Goal: Task Accomplishment & Management: Manage account settings

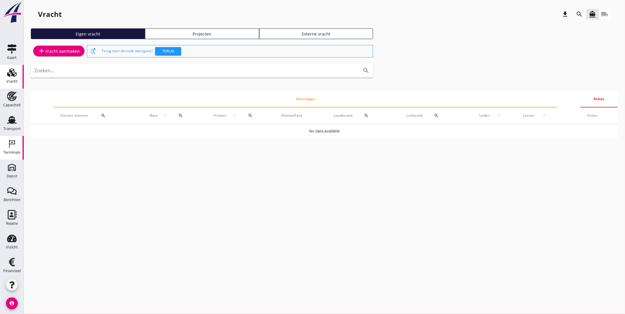
click at [13, 147] on icon "Terminals" at bounding box center [11, 143] width 9 height 9
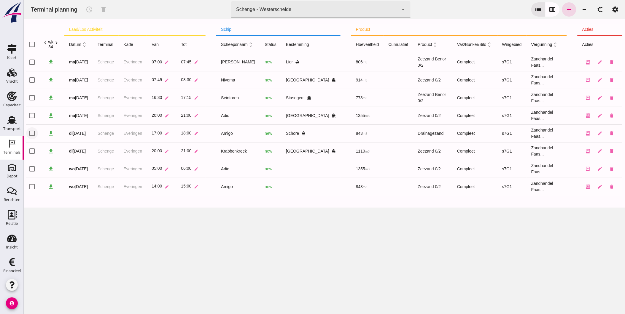
drag, startPoint x: 30, startPoint y: 132, endPoint x: 31, endPoint y: 139, distance: 6.6
click input "checkbox"
checkbox input "true"
click input "checkbox"
checkbox input "true"
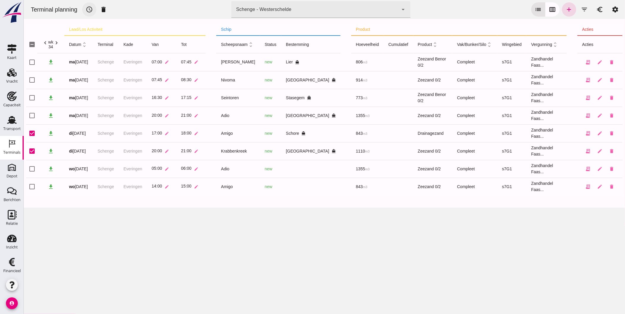
click at [88, 8] on icon "schedule" at bounding box center [88, 9] width 7 height 7
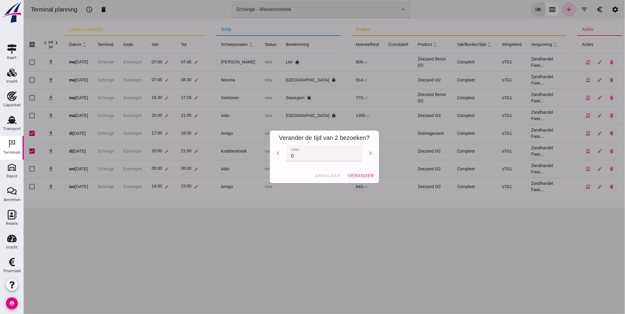
click at [276, 153] on icon "chevron_left" at bounding box center [277, 153] width 7 height 7
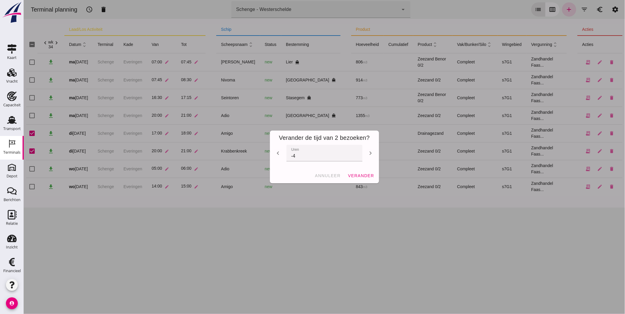
type input "-5"
click span "verander"
checkbox input "false"
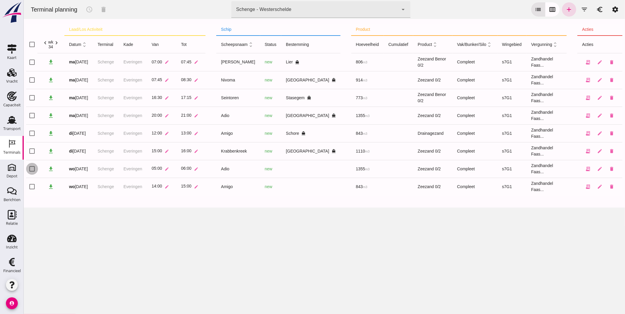
click input "checkbox"
checkbox input "true"
click at [89, 9] on icon "schedule" at bounding box center [88, 9] width 7 height 7
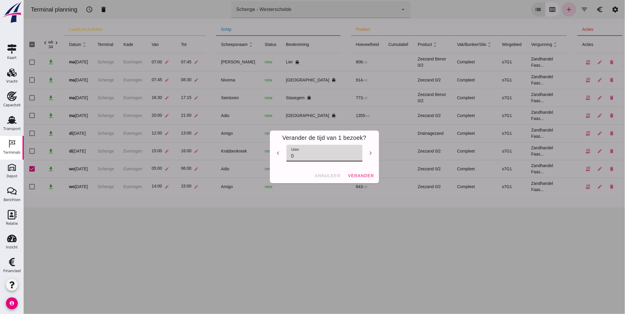
drag, startPoint x: 300, startPoint y: 155, endPoint x: 260, endPoint y: 152, distance: 39.8
click div "Verander de tijd van 1 bezoek? chevron_left uren uren 0 chevron_right annuleer …"
type input "-9"
click span "verander"
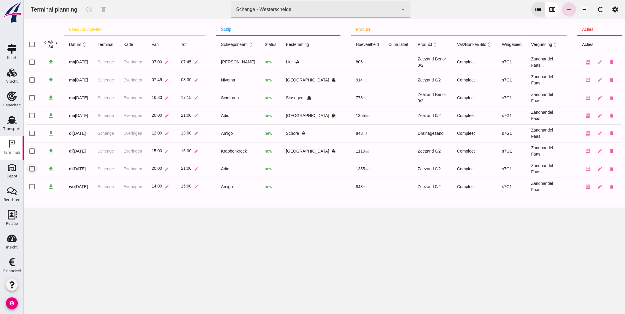
drag, startPoint x: 28, startPoint y: 167, endPoint x: 34, endPoint y: 168, distance: 6.1
click input "checkbox"
checkbox input "true"
click at [90, 9] on icon "schedule" at bounding box center [88, 9] width 7 height 7
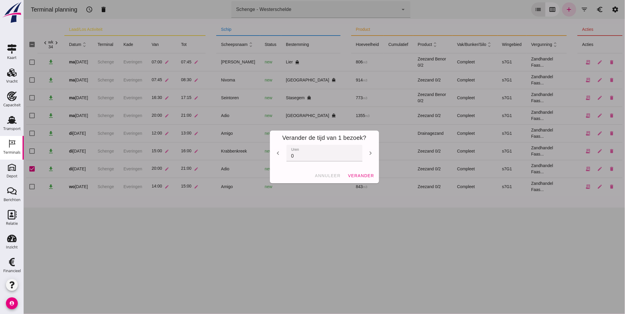
drag, startPoint x: 318, startPoint y: 153, endPoint x: 216, endPoint y: 153, distance: 101.5
click div "Verander de tijd van 1 bezoek? chevron_left uren uren 0 chevron_right annuleer …"
type input "9"
click button "verander"
checkbox input "false"
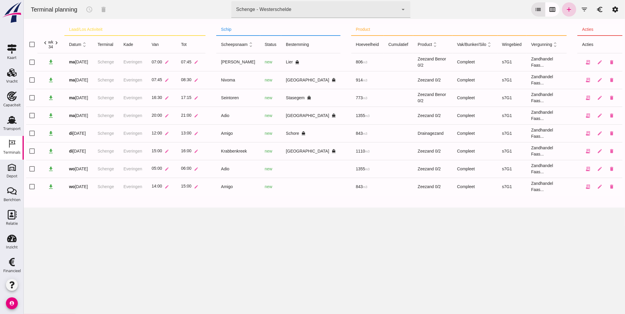
click at [566, 8] on icon "add" at bounding box center [568, 9] width 7 height 7
type input "Zandhandel Faasse B.V."
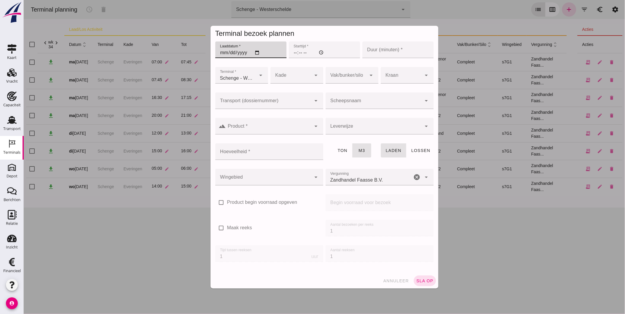
click input "Laaddatum *"
type input "[DATE]"
click input "Starttijd *"
type input "05:00"
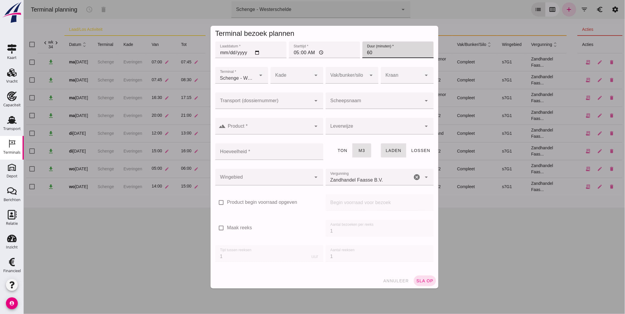
type input "60"
click div
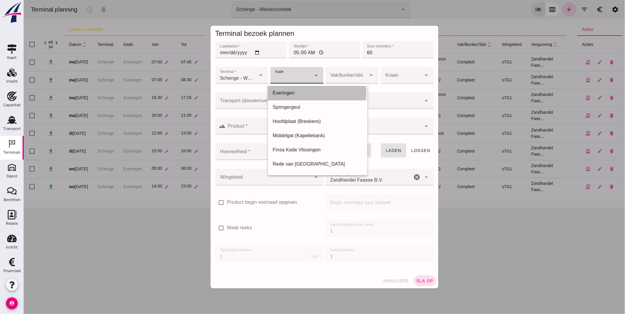
click at [305, 94] on div "Everingen" at bounding box center [317, 93] width 90 height 7
type input "7"
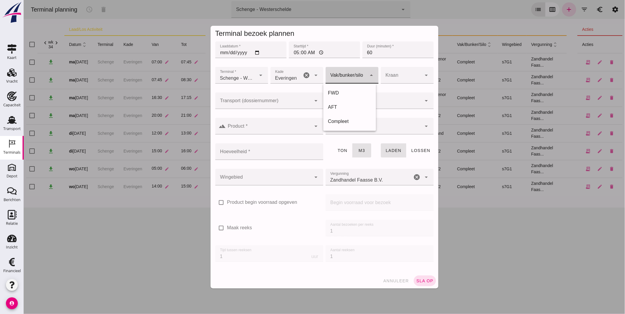
click div
click at [347, 123] on div "Compleet" at bounding box center [349, 121] width 43 height 7
type input "291"
click input "Product *"
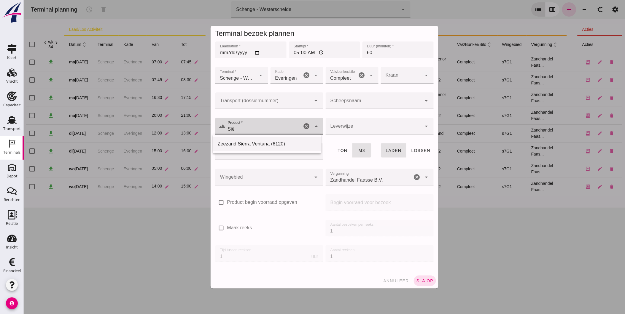
click at [261, 146] on div "Zeezand Siërra Ventana (6120)" at bounding box center [266, 144] width 98 height 7
type input "Zeezand Siërra Ventana (6120)"
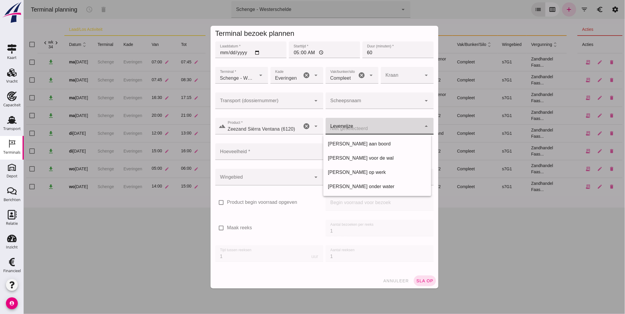
click div
click at [344, 156] on div "[PERSON_NAME] voor de wal" at bounding box center [377, 158] width 98 height 7
type input "franco_on_shore"
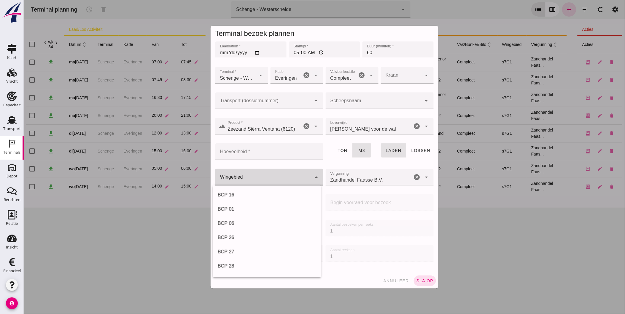
click div
click at [262, 209] on div "BCP 01" at bounding box center [266, 209] width 98 height 7
type input "210"
click icon "cancel"
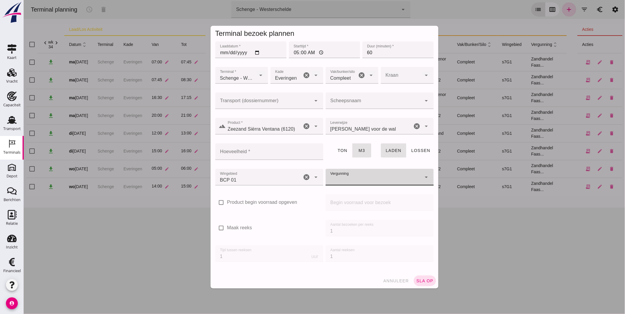
click input "Vergunning"
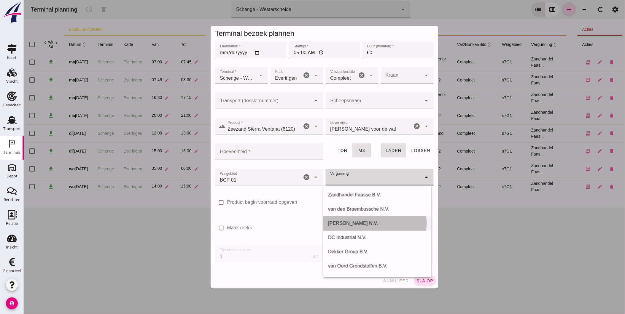
click at [379, 225] on div "[PERSON_NAME] N.V." at bounding box center [377, 223] width 98 height 7
type input "[PERSON_NAME] N.V."
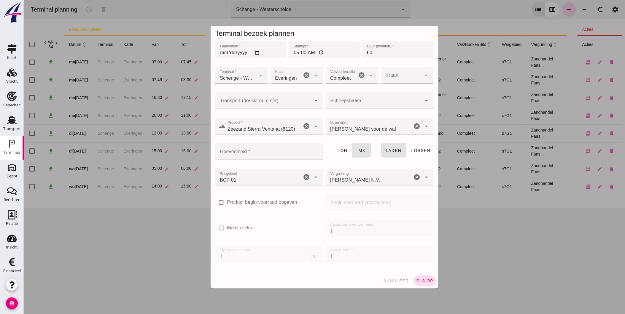
click at [238, 228] on label "Maak reeks" at bounding box center [239, 228] width 25 height 7
click input "Maak reeks"
checkbox input "true"
drag, startPoint x: 315, startPoint y: 232, endPoint x: 319, endPoint y: 232, distance: 4.2
click at [313, 232] on div "check_box Maak reeks Aantal bezoeken per reeks Aantal bezoeken per reeks 1 Tijd…" at bounding box center [324, 244] width 221 height 51
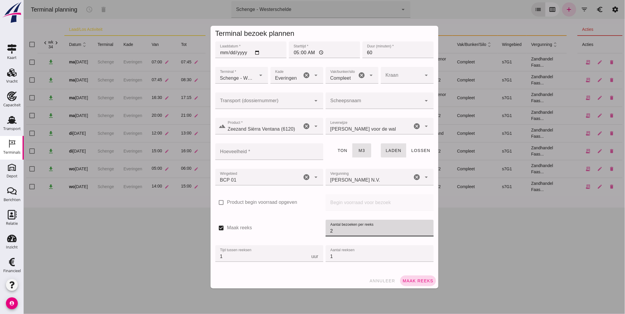
type input "2"
click span "Maak reeks"
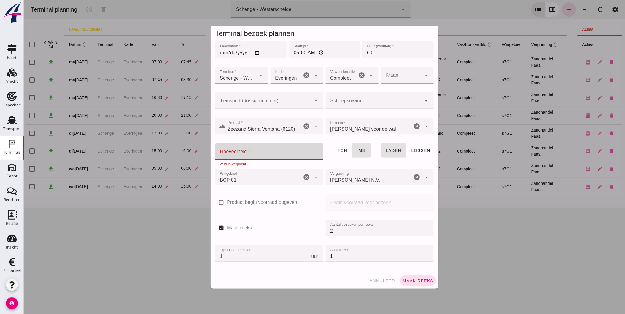
click input "Hoeveelheid *"
type input "0"
click span "Maak reeks"
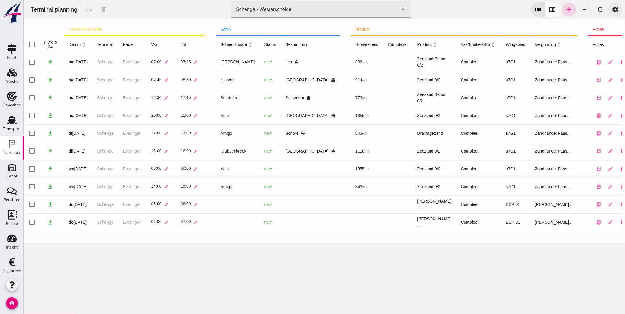
click link "settings"
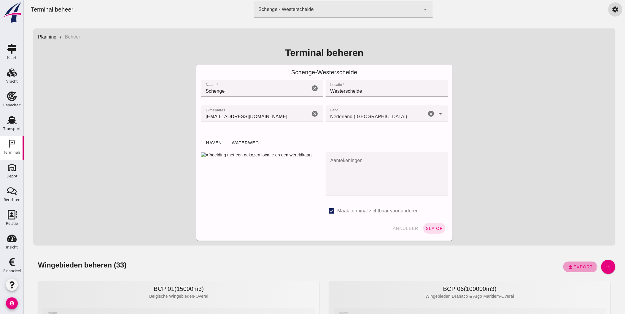
click span "Export"
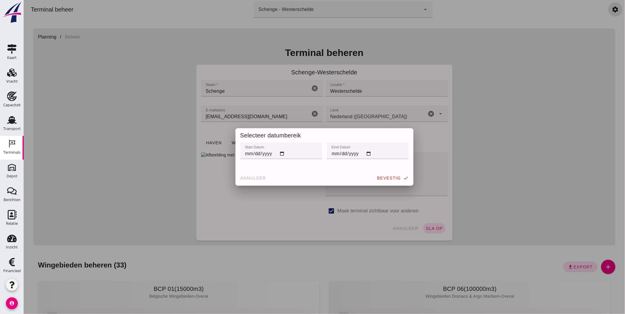
click input "start datum"
type input "[DATE]"
click input "eind datum"
click span "bevestig"
click input "[DATE]"
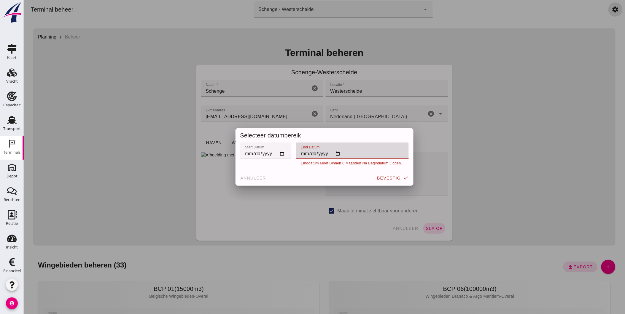
click input "[DATE]"
click div "start datum start datum [DATE] eind datum eind datum [DATE] Einddatum moet binn…"
click input "[DATE]"
type input "[DATE]"
click span "bevestig"
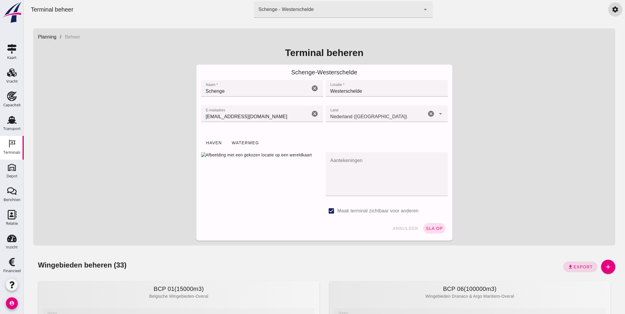
click div "Planning / [GEOGRAPHIC_DATA] beheren Schenge - Westerschelde Naam * Naam * Sche…"
drag, startPoint x: 581, startPoint y: 106, endPoint x: 576, endPoint y: 106, distance: 5.0
click div "Planning / [GEOGRAPHIC_DATA] beheren Schenge - Westerschelde Naam * Naam * Sche…"
click span "Export"
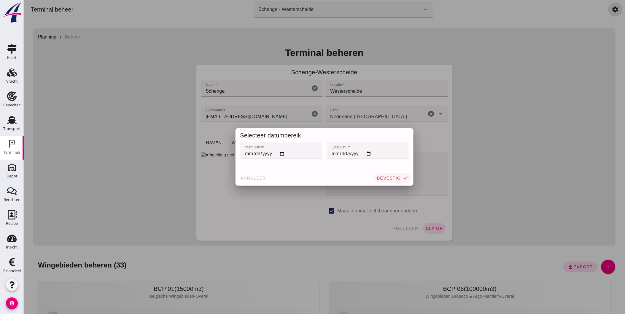
click span "bevestig"
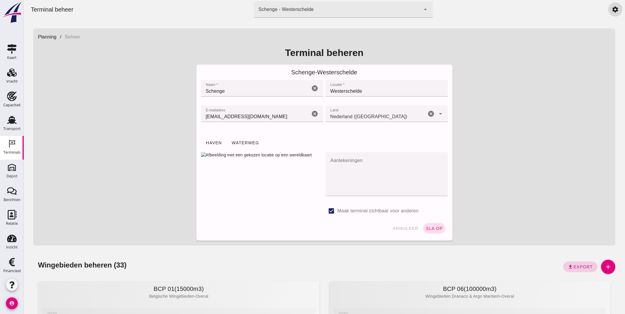
click span "Export"
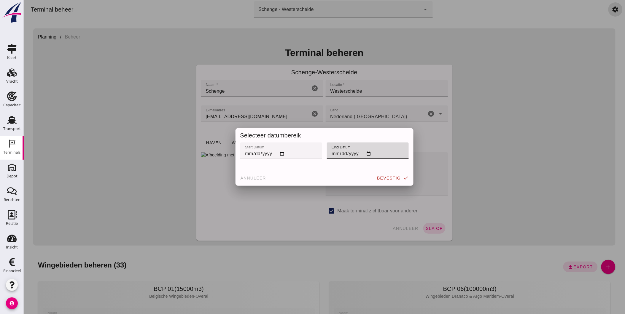
click input "[DATE]"
click div "start datum start datum [DATE] eind datum eind datum [DATE]"
click input "[DATE]"
type input "[DATE]"
click span "bevestig"
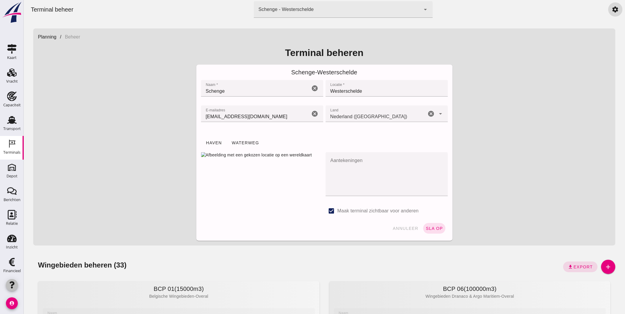
click at [10, 287] on icon "button" at bounding box center [11, 285] width 7 height 7
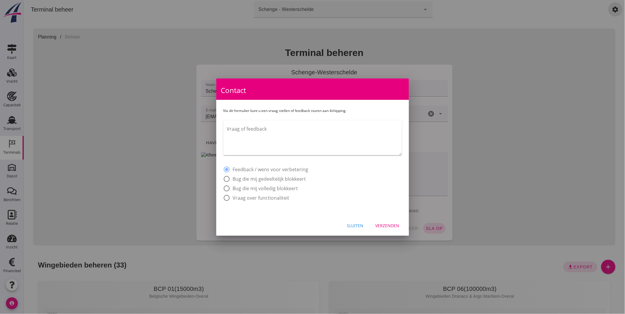
click at [277, 190] on label "Bug die mij volledig blokkeert" at bounding box center [265, 189] width 65 height 6
radio input "false"
radio input "true"
click at [290, 149] on textarea "Vraag of feedback" at bounding box center [314, 139] width 175 height 31
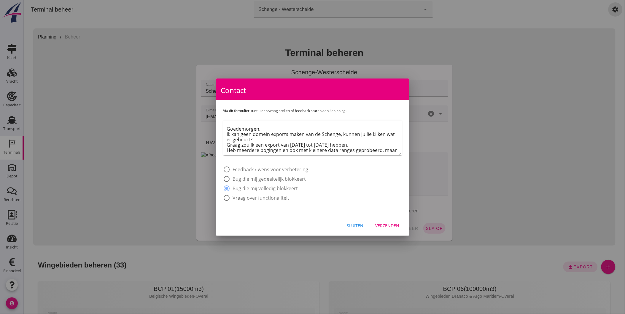
scroll to position [4, 0]
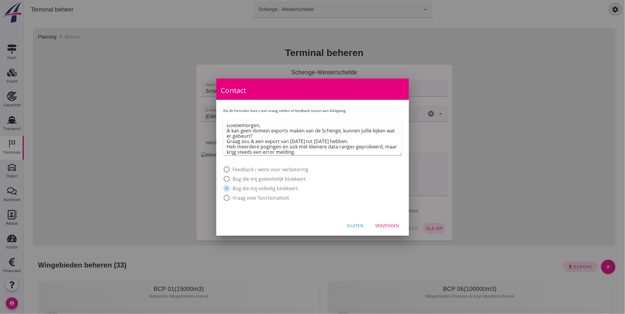
type textarea "Goedemorgen, Ik kan geen domein exports maken van de Schenge, kunnen jullie kij…"
click at [394, 229] on button "Verzenden" at bounding box center [388, 226] width 34 height 11
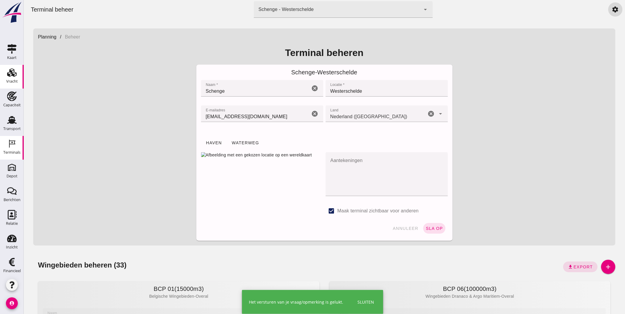
click at [2, 79] on link "Vracht Vracht" at bounding box center [12, 77] width 24 height 24
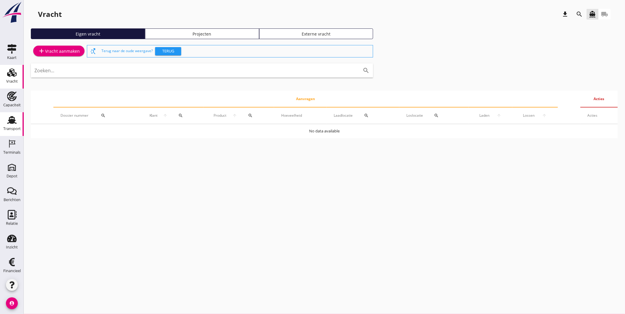
click at [8, 124] on icon "Transport" at bounding box center [11, 119] width 9 height 9
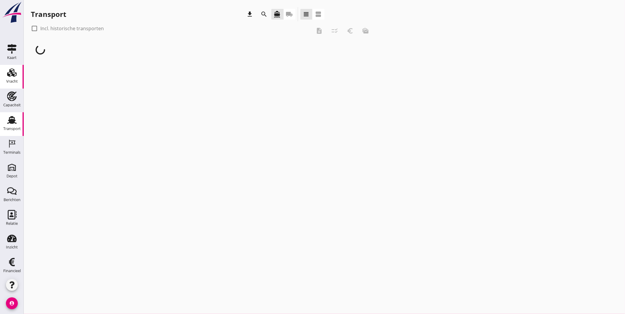
click at [11, 77] on div "Vracht" at bounding box center [12, 81] width 12 height 8
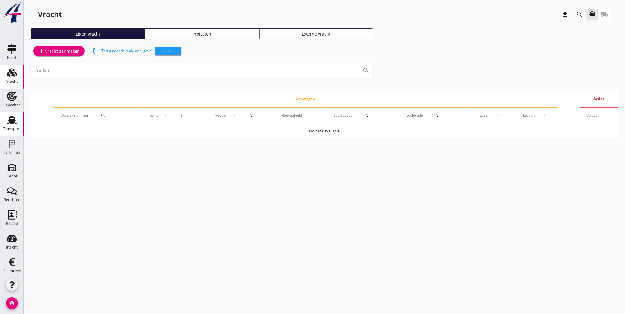
click at [11, 128] on div "Transport" at bounding box center [12, 129] width 18 height 4
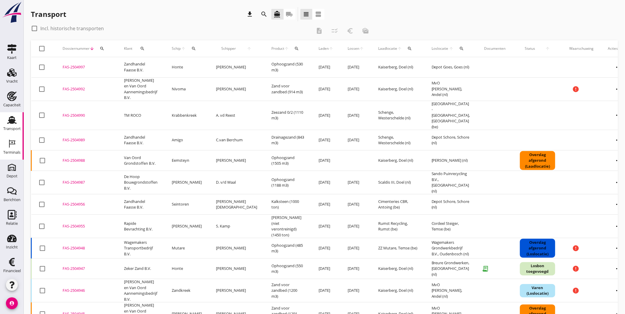
click at [3, 150] on div "Terminals" at bounding box center [11, 153] width 17 height 8
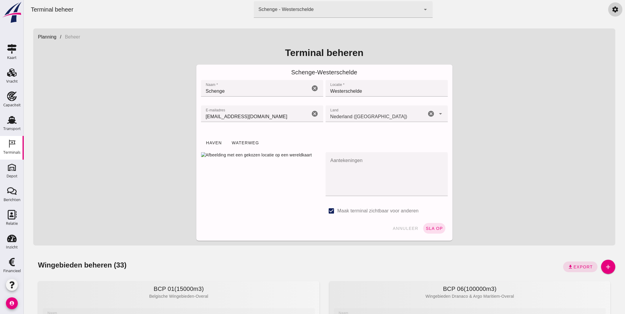
click link "settings"
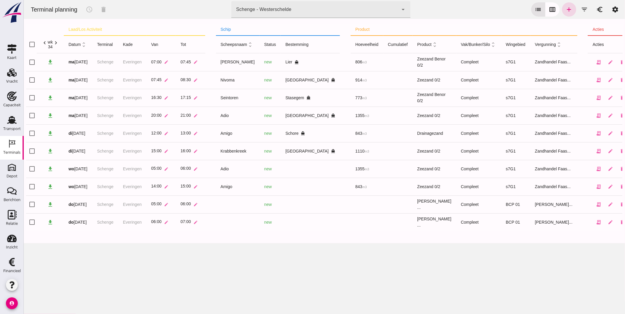
click at [266, 269] on div "Terminal planning schedule delete terminal Schenge - Westerschelde 9c876888-926…" at bounding box center [323, 157] width 601 height 314
drag, startPoint x: 234, startPoint y: 250, endPoint x: 230, endPoint y: 284, distance: 34.4
click at [230, 284] on div "Terminal planning schedule delete terminal Schenge - Westerschelde 9c876888-926…" at bounding box center [323, 157] width 601 height 314
click at [14, 128] on div "Transport" at bounding box center [12, 129] width 18 height 4
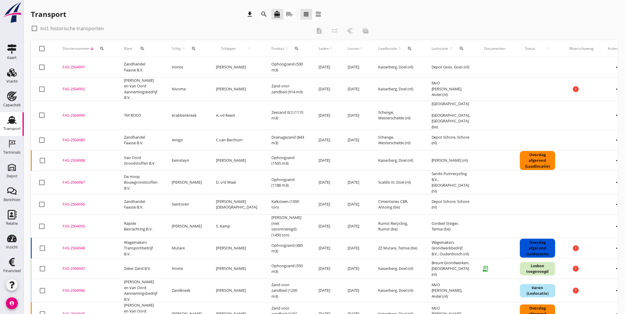
click at [92, 27] on label "Incl. historische transporten" at bounding box center [71, 29] width 63 height 6
checkbox input "true"
click at [145, 48] on div "search" at bounding box center [143, 48] width 16 height 5
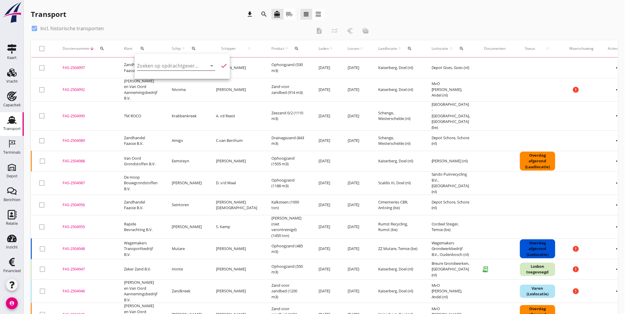
click at [168, 64] on input "Zoeken op opdrachtgever..." at bounding box center [168, 65] width 62 height 9
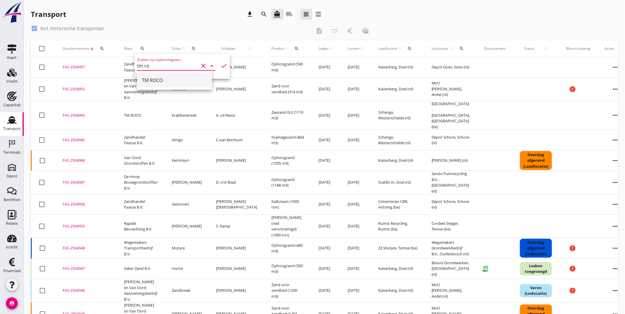
click at [168, 79] on div "TM ROCO" at bounding box center [175, 80] width 66 height 7
type input "TM ROCO"
click at [221, 63] on icon "check" at bounding box center [223, 65] width 7 height 7
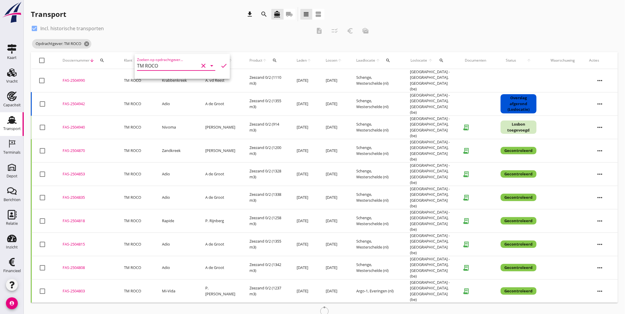
click at [210, 40] on div "Opdrachtgever: TM ROCO cancel" at bounding box center [202, 44] width 342 height 12
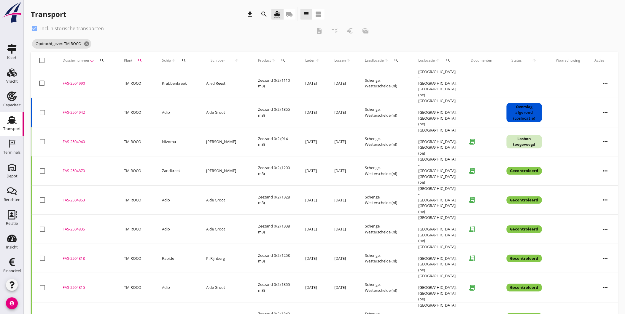
click at [248, 14] on icon "download" at bounding box center [250, 14] width 7 height 7
drag, startPoint x: 153, startPoint y: 19, endPoint x: 112, endPoint y: 23, distance: 41.4
click at [153, 19] on div "Transport download search directions_boat local_shipping view_headline view_age…" at bounding box center [178, 14] width 294 height 14
click at [69, 26] on label "Incl. historische transporten" at bounding box center [71, 29] width 63 height 6
checkbox input "false"
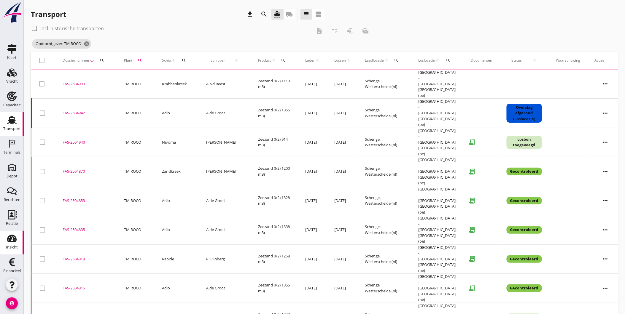
click at [9, 244] on div "Inzicht" at bounding box center [12, 248] width 12 height 8
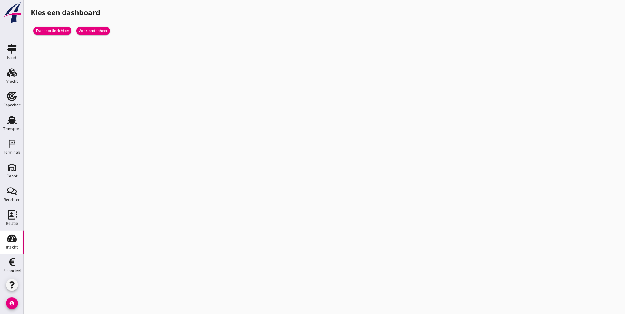
click at [51, 30] on div "Transportinzichten" at bounding box center [53, 31] width 34 height 6
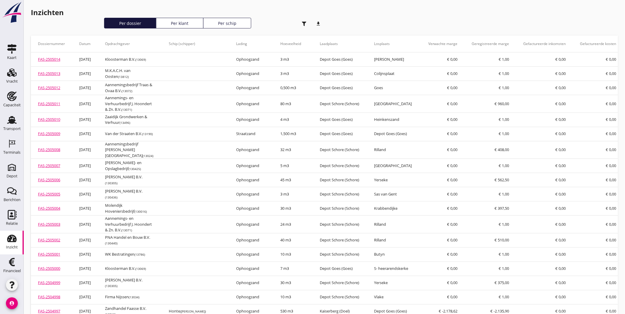
click at [303, 23] on use "button" at bounding box center [304, 24] width 4 height 4
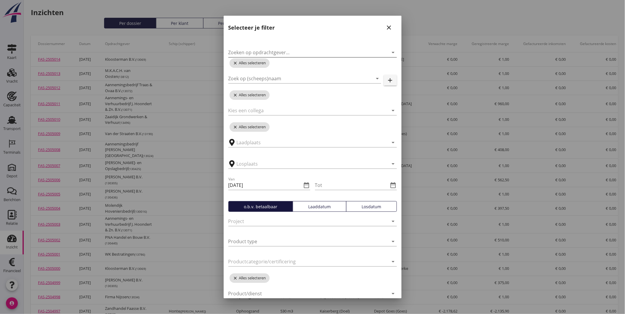
click at [287, 49] on input "Zoeken op opdrachtgever..." at bounding box center [304, 52] width 152 height 9
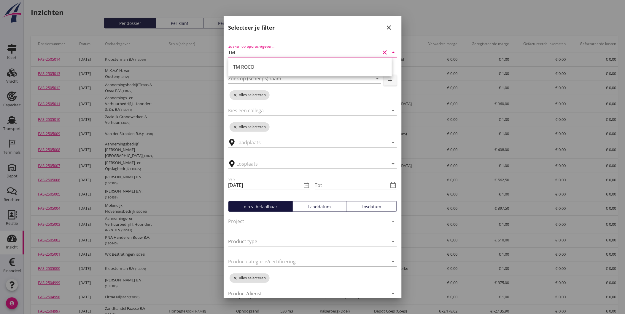
type input "TM R"
click at [282, 71] on div "TM ROCO" at bounding box center [310, 67] width 154 height 14
click at [303, 185] on icon "date_range" at bounding box center [306, 185] width 7 height 7
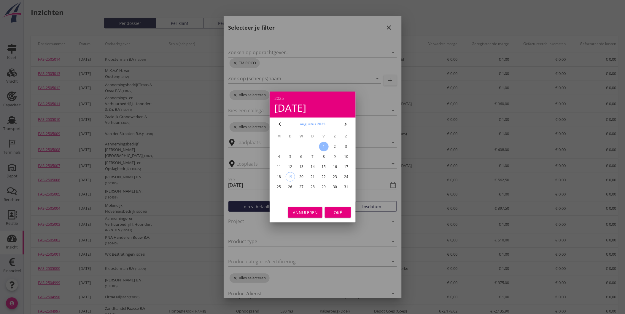
click at [299, 123] on button "augustus 2025" at bounding box center [312, 124] width 29 height 9
click at [310, 125] on button "2025" at bounding box center [313, 124] width 12 height 9
click at [315, 176] on li "2024" at bounding box center [313, 176] width 86 height 12
click at [290, 139] on div "jan" at bounding box center [287, 139] width 16 height 5
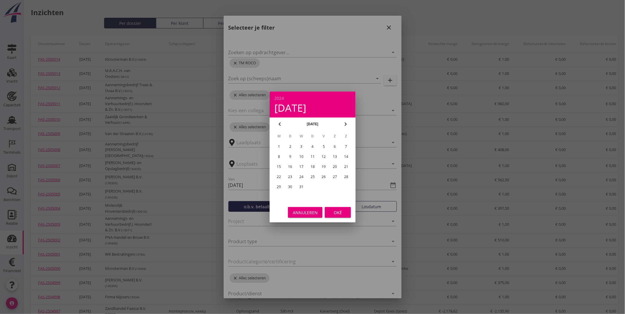
click at [280, 146] on div "1" at bounding box center [278, 146] width 9 height 9
type input "[DATE]"
click at [345, 210] on div "Oké" at bounding box center [338, 213] width 17 height 6
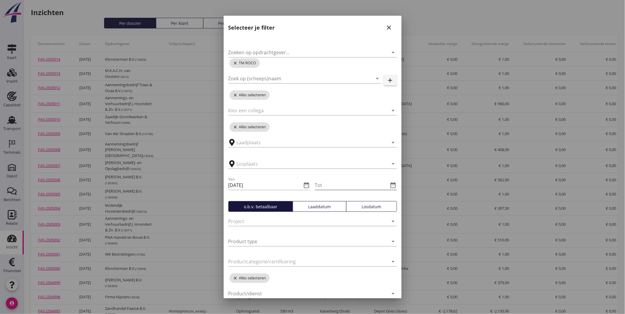
click at [391, 182] on icon "date_range" at bounding box center [393, 185] width 7 height 7
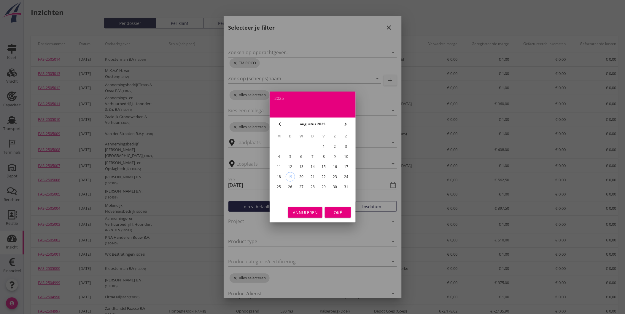
click at [348, 182] on div "31" at bounding box center [345, 186] width 9 height 9
type input "[DATE]"
drag, startPoint x: 339, startPoint y: 211, endPoint x: 344, endPoint y: 211, distance: 5.0
click at [340, 211] on div "Oké" at bounding box center [338, 213] width 17 height 6
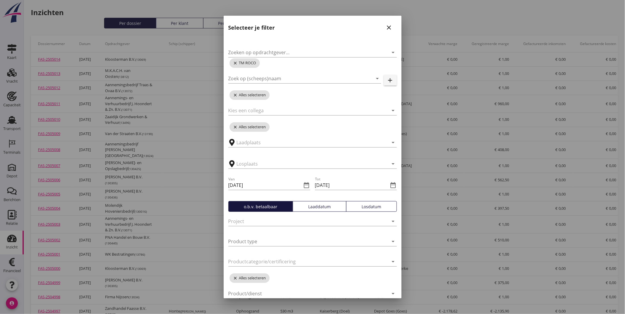
click at [373, 206] on div "Losdatum" at bounding box center [371, 207] width 45 height 6
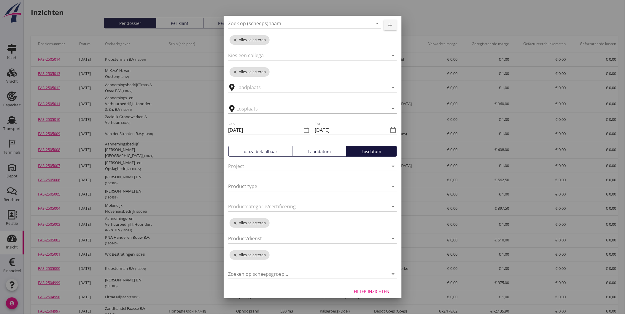
scroll to position [60, 0]
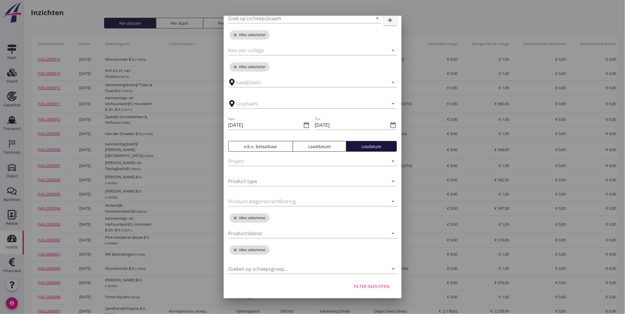
click at [373, 284] on div "Filter inzichten" at bounding box center [372, 287] width 36 height 6
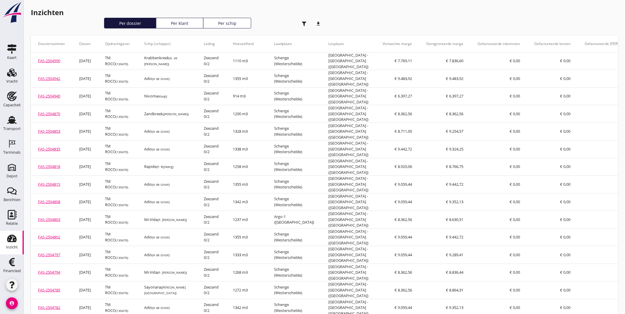
click at [318, 23] on icon "download" at bounding box center [319, 24] width 12 height 12
click at [6, 83] on div "Vracht" at bounding box center [12, 81] width 12 height 4
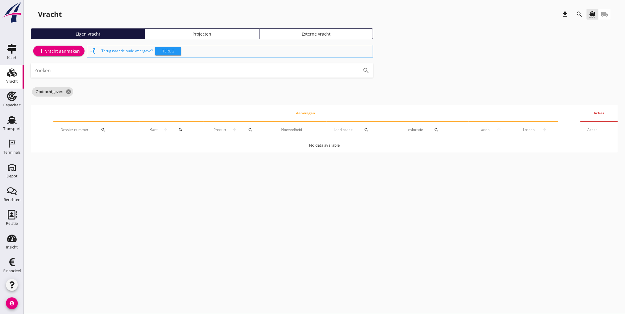
click at [582, 80] on div "add Vracht aanmaken switch_access_shortcut Terug naar de oude weergave? [PERSON…" at bounding box center [324, 98] width 587 height 109
click at [533, 39] on div "Eigen vracht Projecten Externe vracht" at bounding box center [324, 35] width 587 height 15
click at [67, 93] on icon "cancel" at bounding box center [69, 92] width 6 height 6
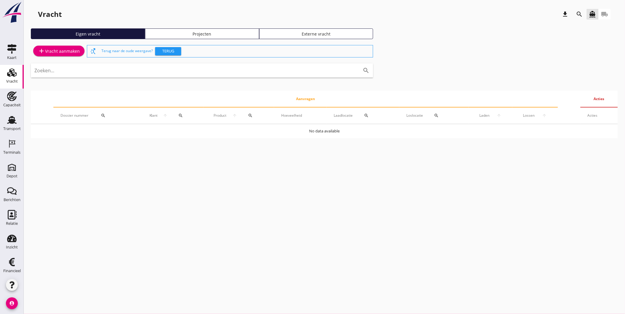
click at [122, 226] on div "cancel You are impersonating another user. Vracht download search directions_bo…" at bounding box center [324, 157] width 601 height 314
click at [8, 126] on div "Transport" at bounding box center [12, 129] width 18 height 8
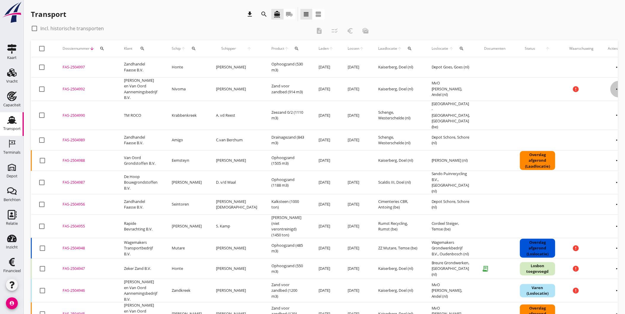
click at [610, 90] on icon "more_horiz" at bounding box center [618, 89] width 17 height 17
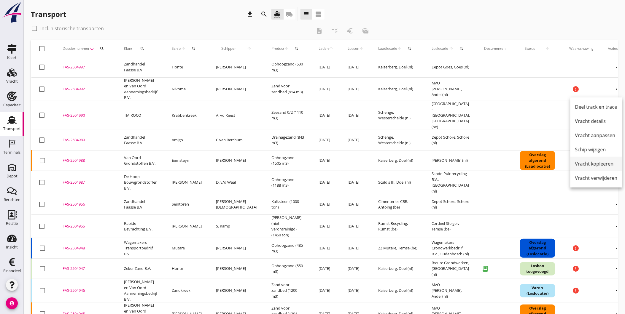
click at [603, 162] on div "Vracht kopieeren" at bounding box center [596, 163] width 42 height 7
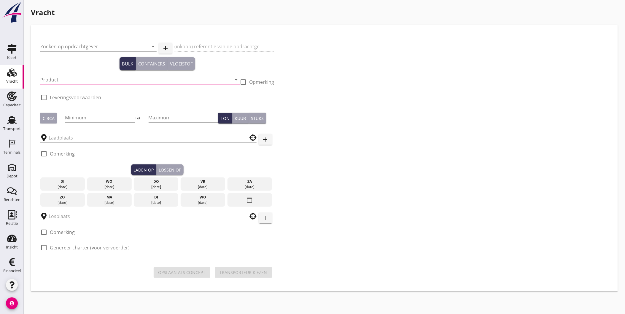
type input "[PERSON_NAME] en Van Oord Aannemingsbedrijf B.V."
type input "Levering Zand voor Zandbed - Andel"
type input "Zand voor zandbed (6120)"
type input "914"
checkbox input "true"
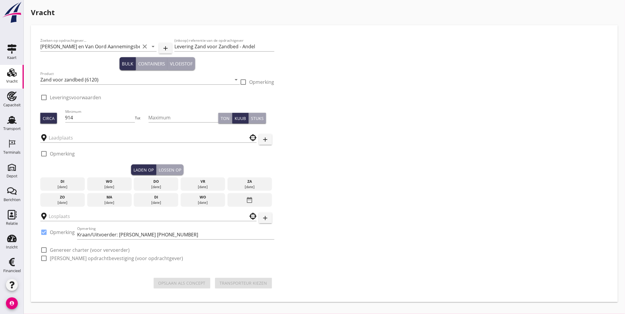
type input "Kaiserberg"
checkbox input "true"
type input "MvO [PERSON_NAME]"
checkbox input "true"
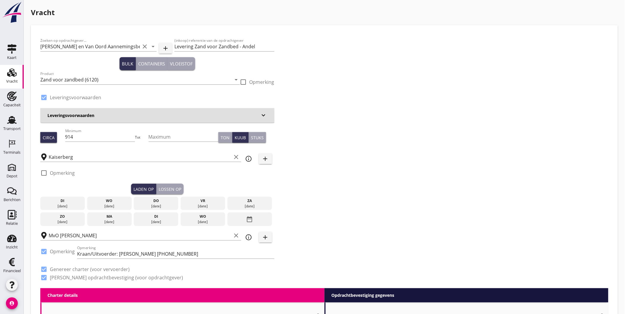
type input "4.5"
checkbox input "false"
radio input "false"
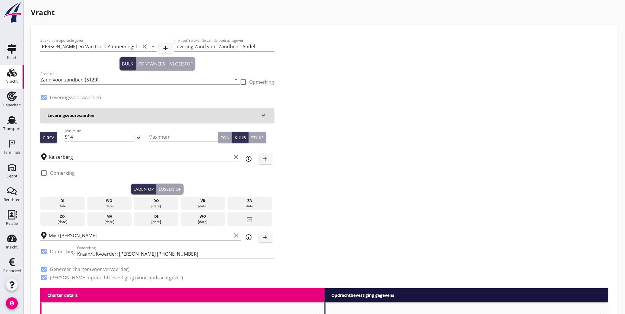
type input "1"
type input "10"
checkbox input "false"
radio input "false"
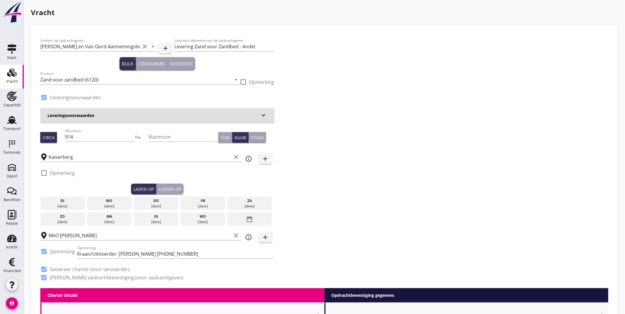
radio input "false"
type input "1"
drag, startPoint x: 73, startPoint y: 138, endPoint x: 50, endPoint y: 136, distance: 23.5
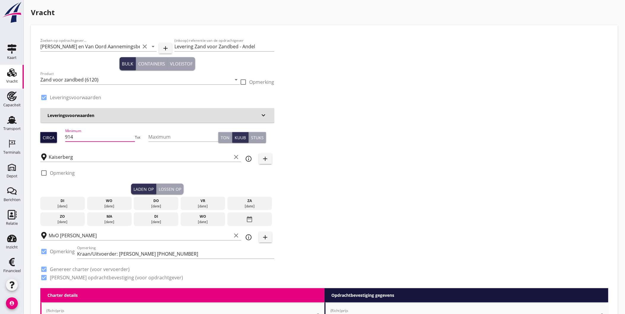
click at [50, 137] on div "Circa Minimum 914 Tot Maximum Ton Kuub Stuks" at bounding box center [157, 138] width 234 height 20
type input "1355"
click at [186, 158] on input "Kaiserberg" at bounding box center [140, 156] width 183 height 9
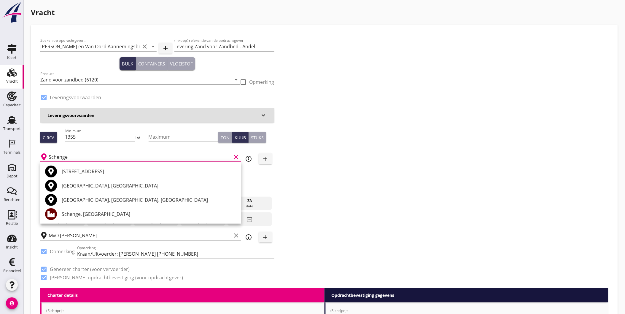
click at [106, 214] on div "Schenge, [GEOGRAPHIC_DATA]" at bounding box center [149, 214] width 175 height 7
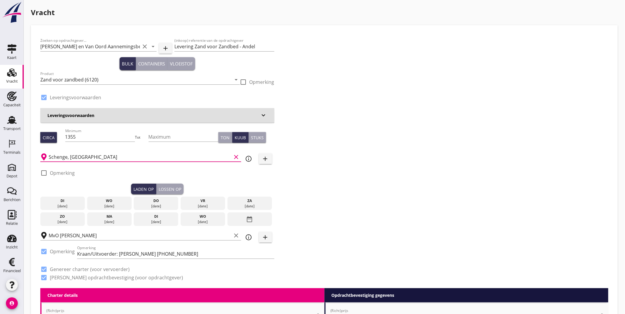
type input "Schenge, [GEOGRAPHIC_DATA]"
click at [163, 205] on div "[DATE]" at bounding box center [156, 206] width 42 height 5
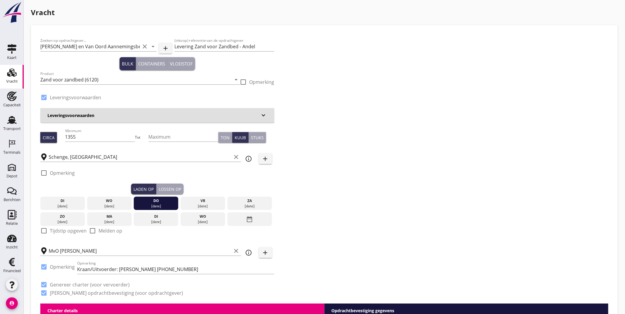
click at [173, 185] on button "Lossen op" at bounding box center [169, 189] width 27 height 11
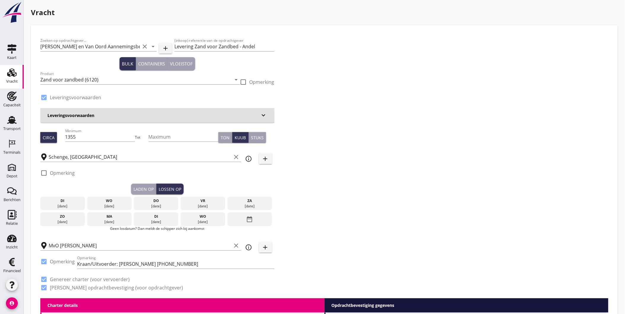
click at [198, 200] on div "vr" at bounding box center [203, 200] width 42 height 5
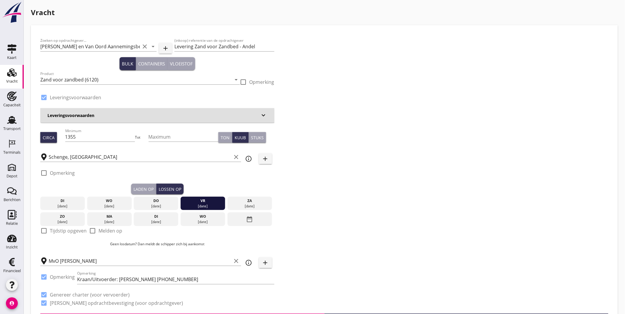
click at [308, 220] on div "Zoeken op opdrachtgever... [PERSON_NAME] en Van Oord Aannemingsbedrijf B.V. cle…" at bounding box center [324, 174] width 573 height 279
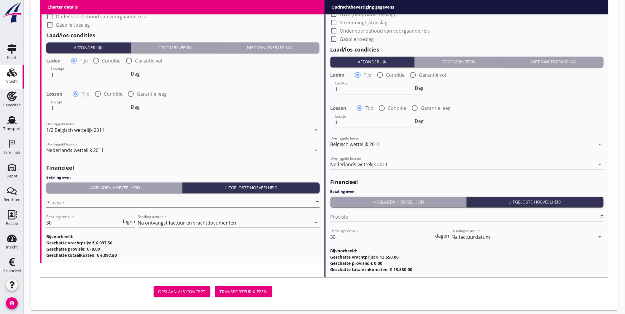
scroll to position [604, 0]
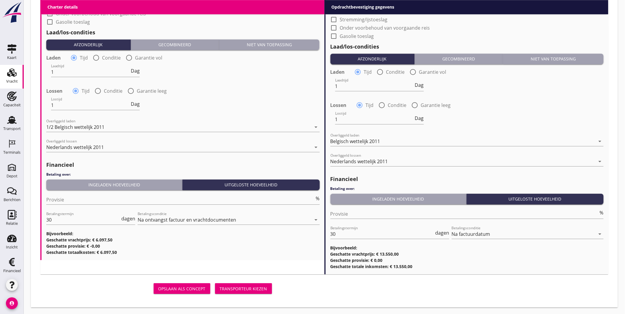
click at [241, 287] on div "Transporteur kiezen" at bounding box center [243, 289] width 47 height 6
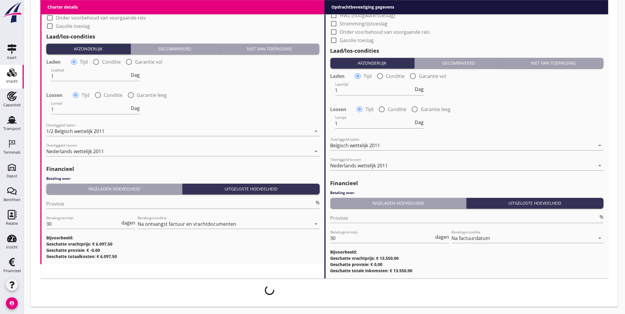
scroll to position [600, 0]
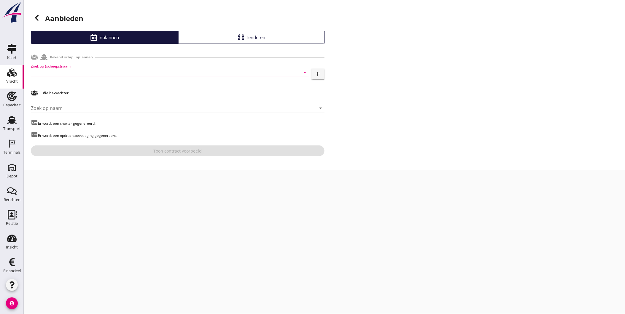
click at [79, 72] on input "Zoek op (scheeps)naam" at bounding box center [161, 72] width 261 height 9
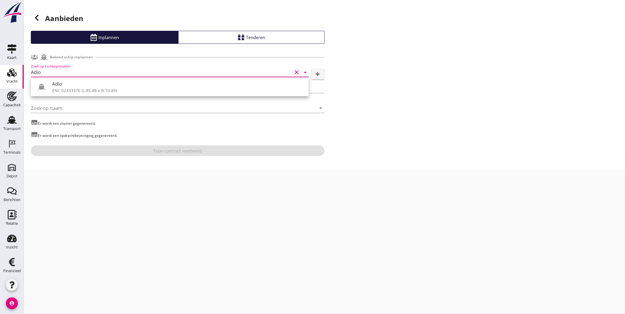
click at [97, 82] on div "Adio" at bounding box center [178, 83] width 252 height 7
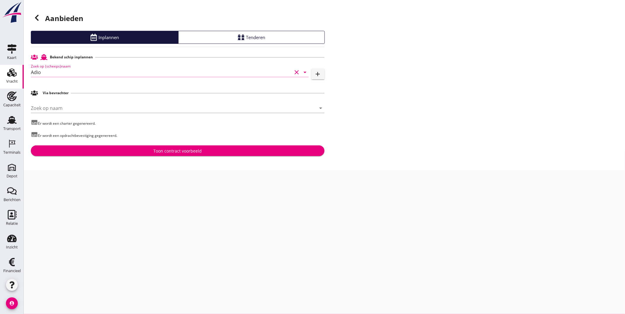
type input "Adio"
click at [141, 151] on div "Toon contract voorbeeld" at bounding box center [178, 151] width 284 height 6
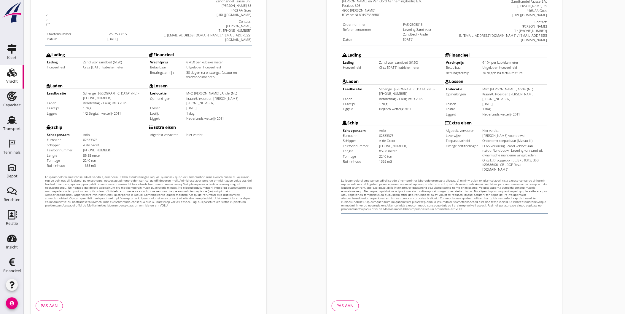
scroll to position [125, 0]
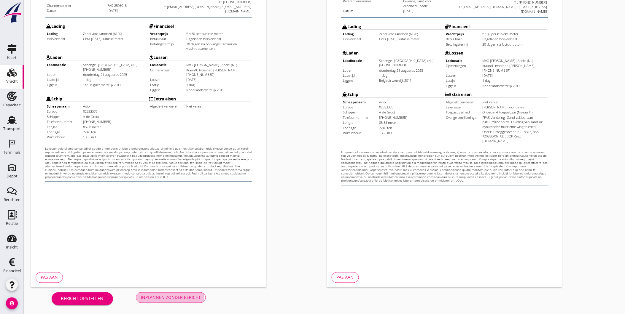
click at [177, 300] on div "Inplannen zonder bericht" at bounding box center [171, 298] width 60 height 6
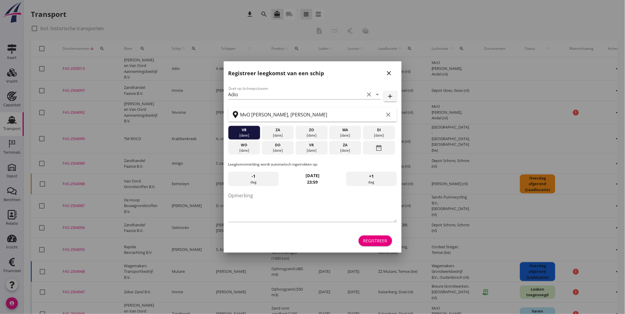
click at [390, 72] on icon "close" at bounding box center [389, 73] width 7 height 7
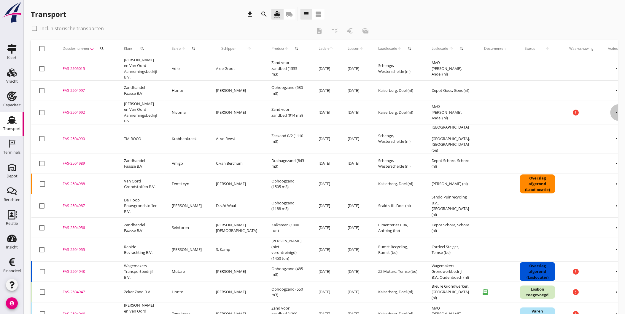
click at [610, 112] on icon "more_horiz" at bounding box center [618, 112] width 17 height 17
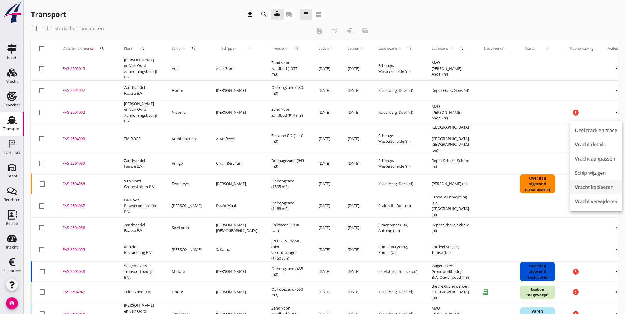
click at [601, 188] on div "Vracht kopieeren" at bounding box center [596, 187] width 42 height 7
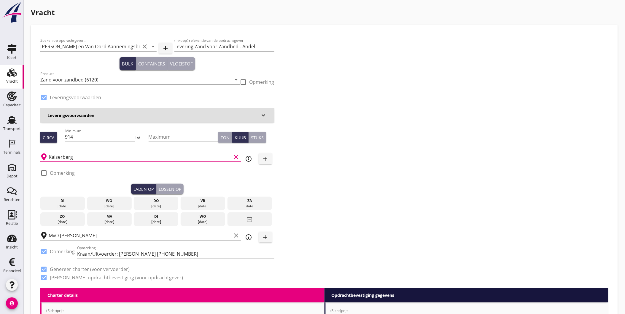
click at [128, 156] on input "Kaiserberg" at bounding box center [140, 156] width 183 height 9
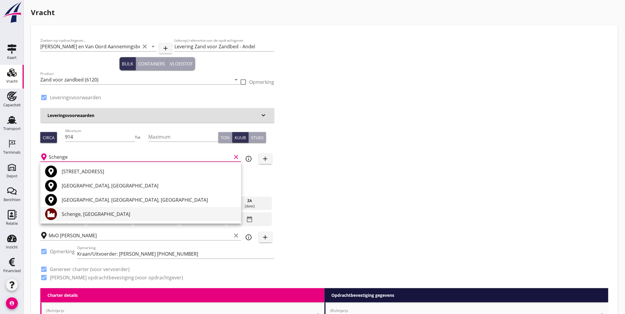
click at [98, 215] on div "Schenge, [GEOGRAPHIC_DATA]" at bounding box center [149, 214] width 175 height 7
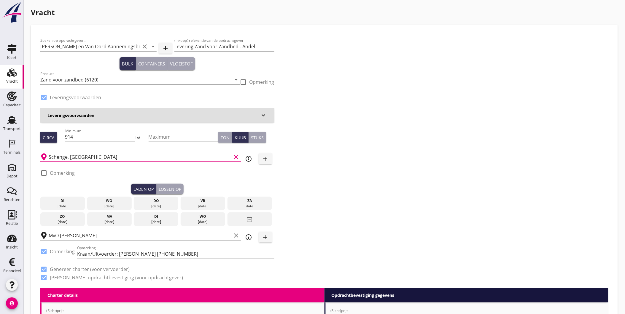
type input "Schenge, [GEOGRAPHIC_DATA]"
click at [155, 200] on div "do" at bounding box center [156, 200] width 42 height 5
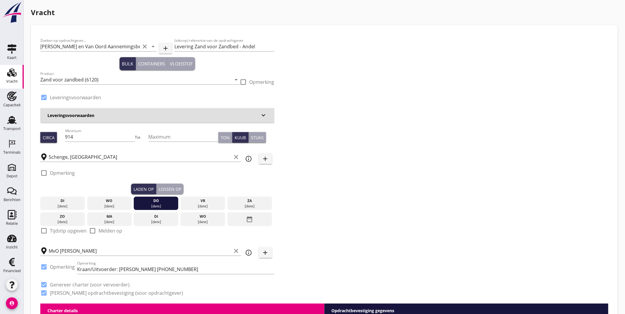
click at [170, 191] on div "Lossen op" at bounding box center [170, 189] width 23 height 6
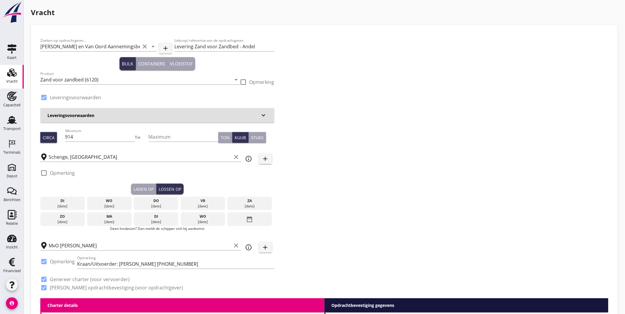
click at [197, 199] on div "vr" at bounding box center [203, 200] width 42 height 5
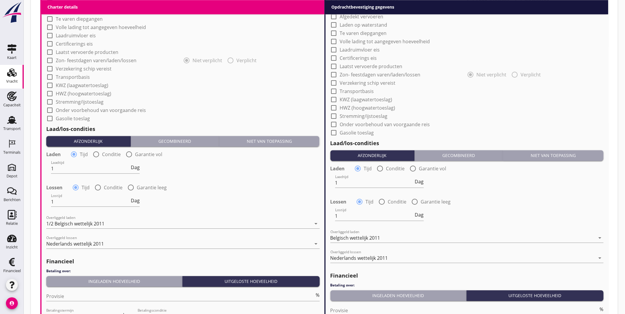
scroll to position [604, 0]
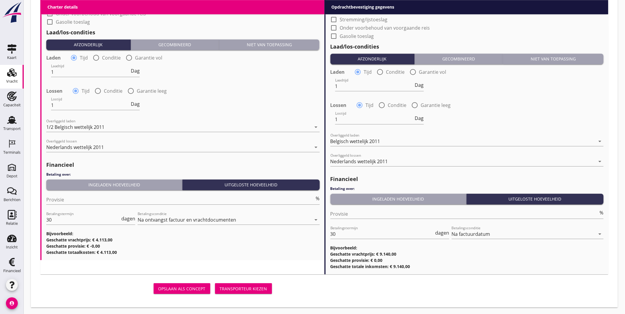
click at [250, 289] on div "Transporteur kiezen" at bounding box center [243, 289] width 47 height 6
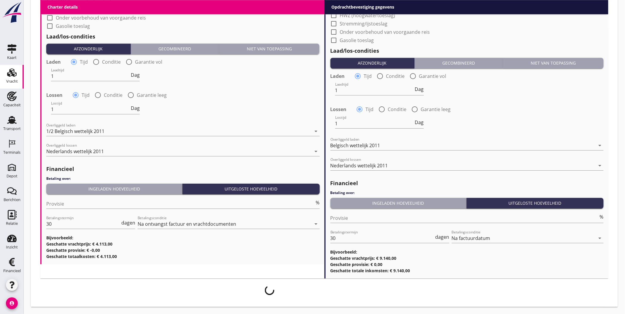
scroll to position [600, 0]
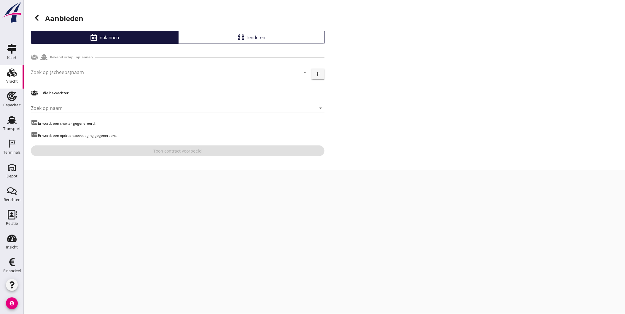
click at [97, 71] on input "Zoek op (scheeps)naam" at bounding box center [161, 72] width 261 height 9
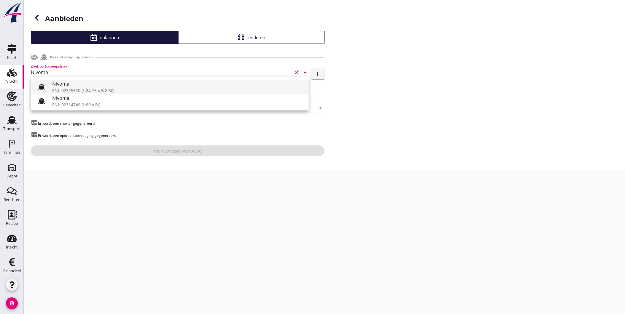
click at [112, 86] on div "Nivoma" at bounding box center [178, 83] width 252 height 7
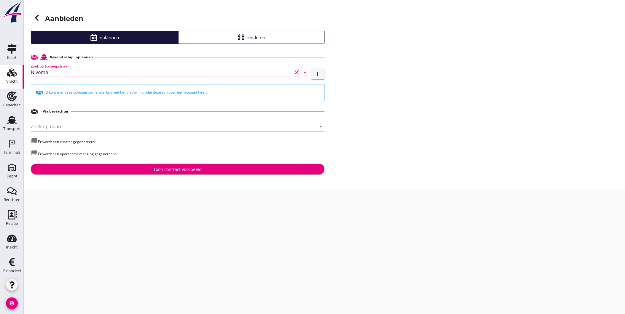
type input "Nivoma"
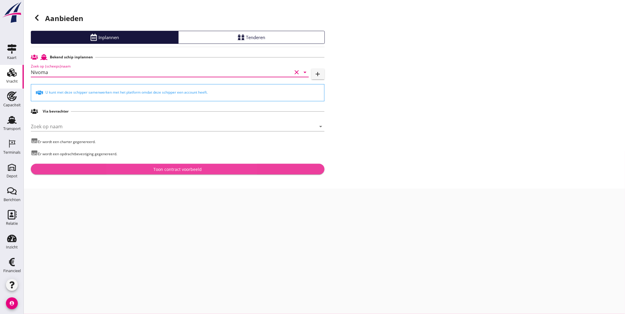
click at [162, 170] on div "Toon contract voorbeeld" at bounding box center [177, 169] width 48 height 6
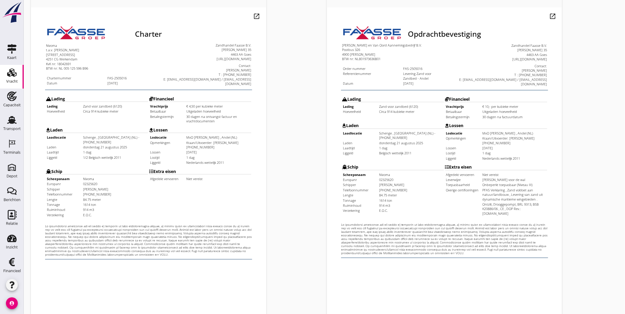
scroll to position [125, 0]
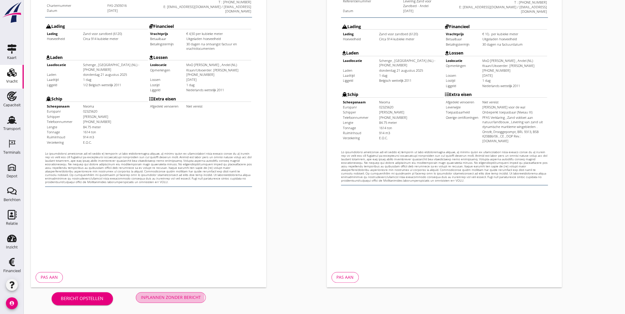
click at [158, 298] on div "Inplannen zonder bericht" at bounding box center [171, 298] width 60 height 6
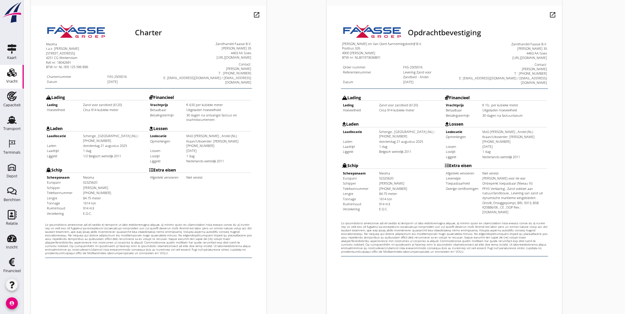
scroll to position [49, 0]
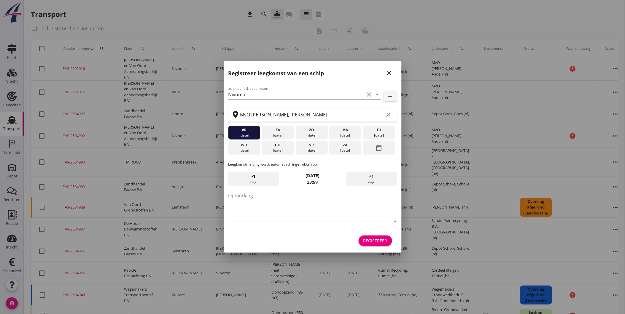
click at [390, 72] on icon "close" at bounding box center [389, 73] width 7 height 7
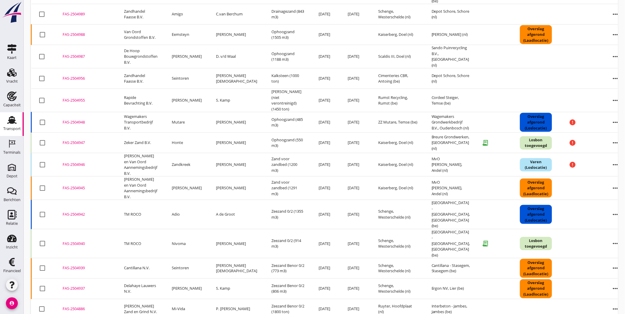
scroll to position [174, 0]
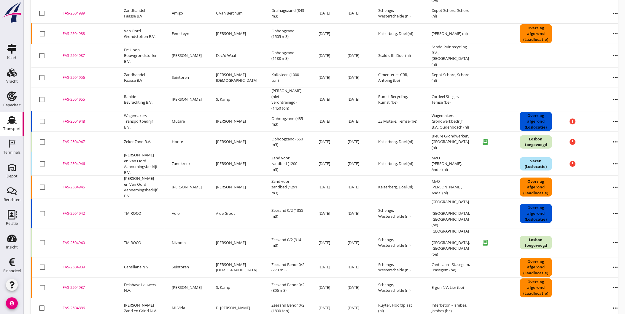
click at [607, 206] on icon "more_horiz" at bounding box center [615, 214] width 17 height 17
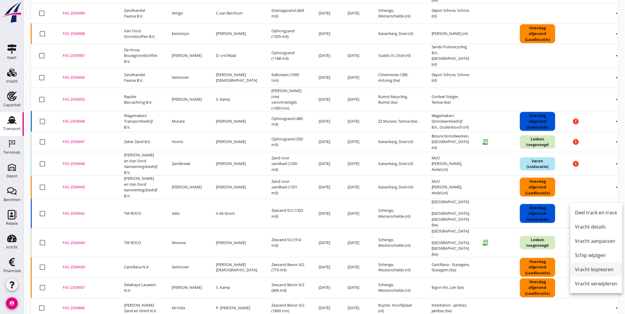
click at [605, 269] on div "Vracht kopieeren" at bounding box center [596, 269] width 42 height 7
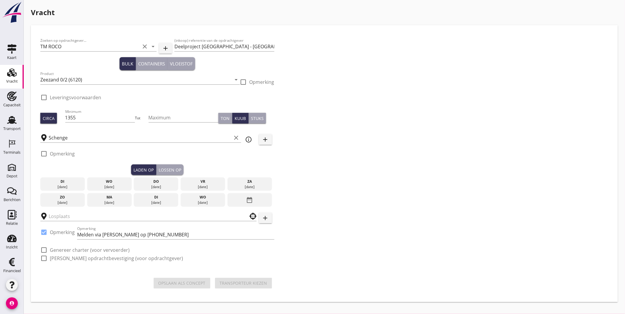
checkbox input "true"
type input "[GEOGRAPHIC_DATA] - [GEOGRAPHIC_DATA]"
checkbox input "true"
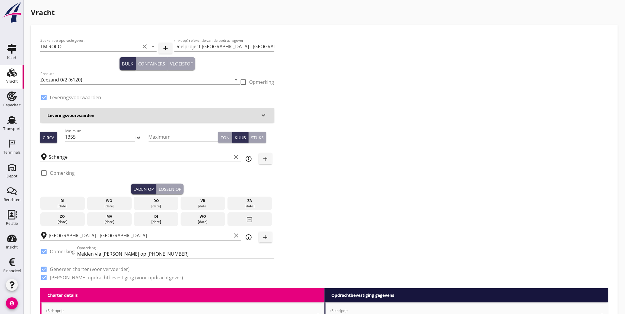
click at [122, 202] on div "wo" at bounding box center [110, 200] width 42 height 5
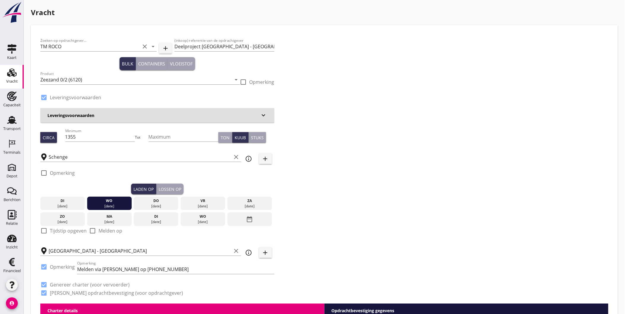
click at [174, 188] on div "Lossen op" at bounding box center [170, 189] width 23 height 6
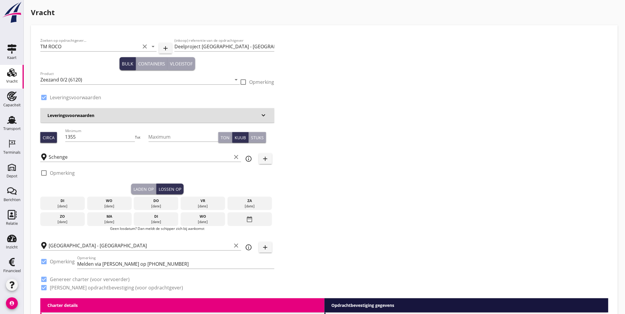
click at [105, 205] on div "[DATE]" at bounding box center [110, 206] width 42 height 5
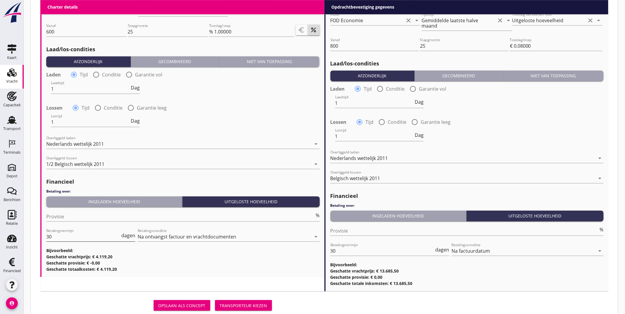
scroll to position [650, 0]
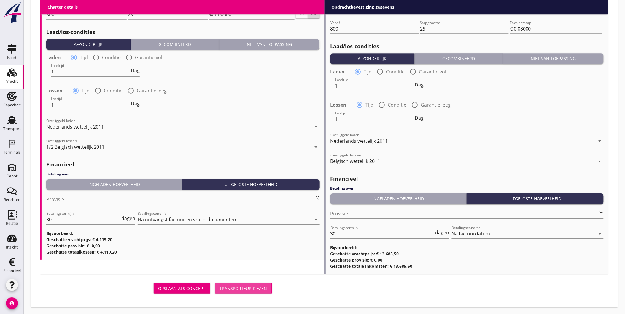
click at [249, 290] on div "Transporteur kiezen" at bounding box center [243, 289] width 47 height 6
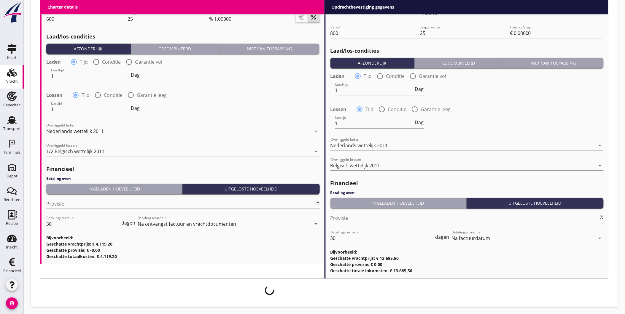
scroll to position [645, 0]
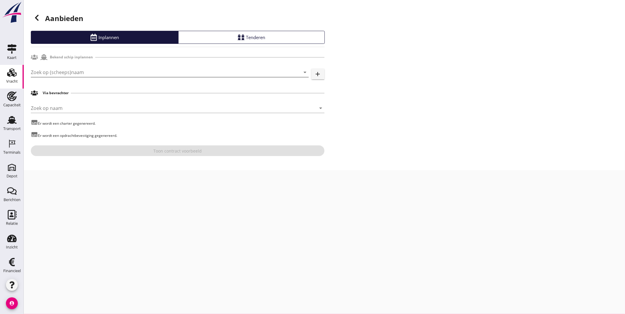
click at [107, 71] on input "Zoek op (scheeps)naam" at bounding box center [161, 72] width 261 height 9
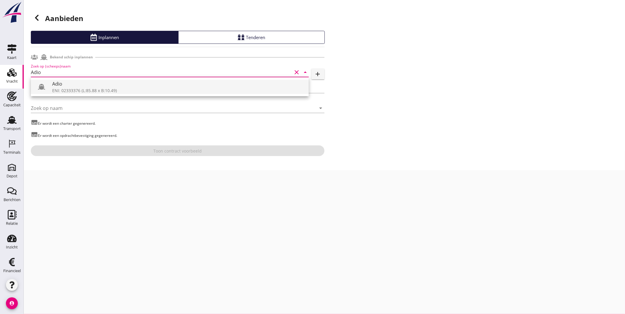
click at [105, 87] on div "Adio" at bounding box center [178, 83] width 252 height 7
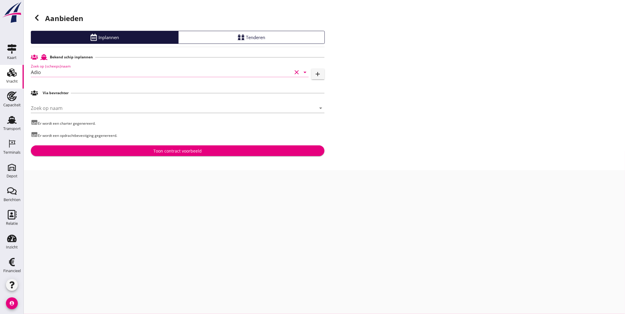
type input "Adio"
click at [151, 153] on div "Toon contract voorbeeld" at bounding box center [178, 151] width 284 height 6
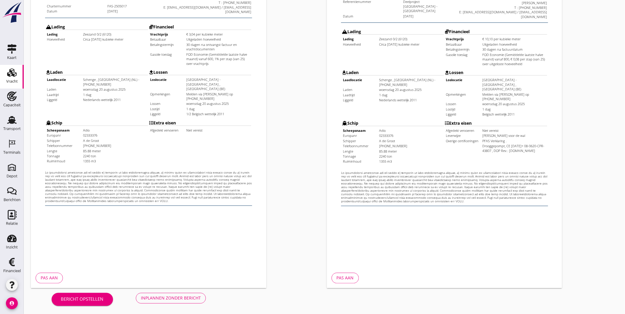
scroll to position [125, 0]
click at [162, 296] on div "Inplannen zonder bericht" at bounding box center [171, 298] width 60 height 6
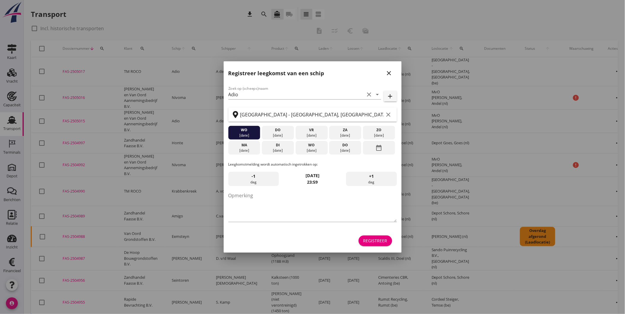
click at [389, 74] on icon "close" at bounding box center [389, 73] width 7 height 7
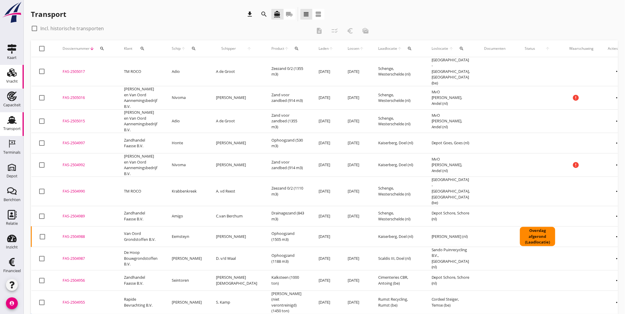
click at [12, 76] on use at bounding box center [11, 73] width 9 height 8
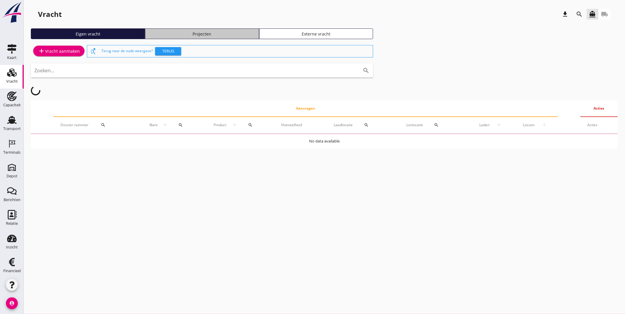
click at [210, 34] on div "Projecten" at bounding box center [202, 34] width 109 height 6
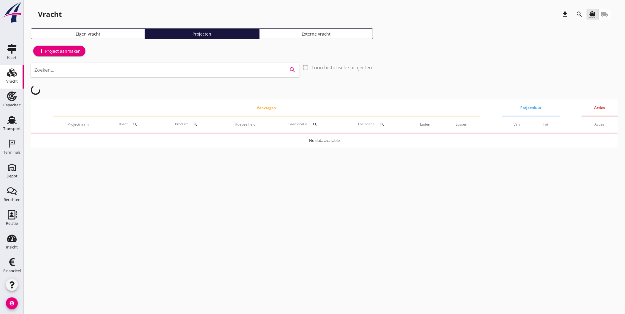
click at [172, 70] on input "Zoeken..." at bounding box center [156, 69] width 245 height 9
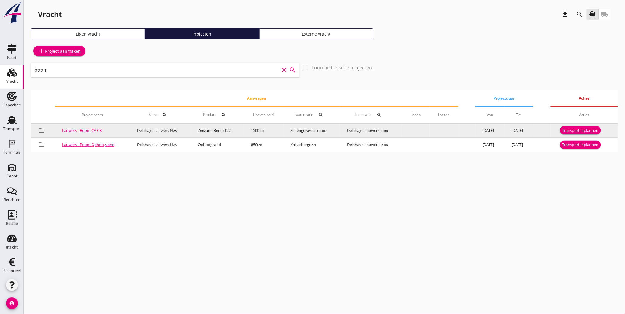
type input "boom"
click at [577, 128] on div "Transport inplannen" at bounding box center [580, 131] width 36 height 6
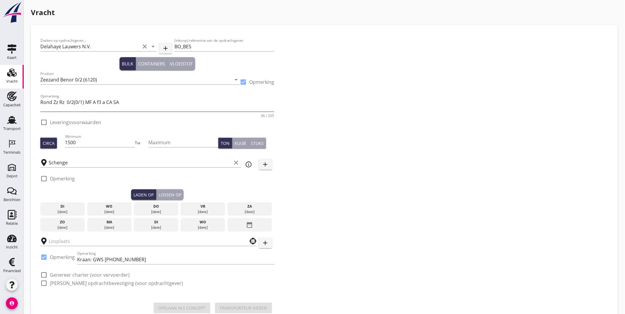
checkbox input "true"
type input "Delahaye-Lauwers"
checkbox input "true"
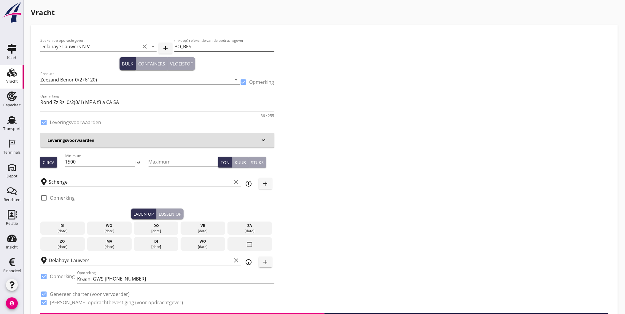
click at [213, 44] on input "BO_BES" at bounding box center [224, 46] width 100 height 9
drag, startPoint x: 228, startPoint y: 46, endPoint x: 128, endPoint y: 40, distance: 99.5
click at [128, 40] on div "Zoeken op opdrachtgever... Delahaye Lauwers N.V. clear arrow_drop_down add (ink…" at bounding box center [157, 47] width 234 height 20
paste input "5972 /2025"
type input "BO_BES 5972 /2025"
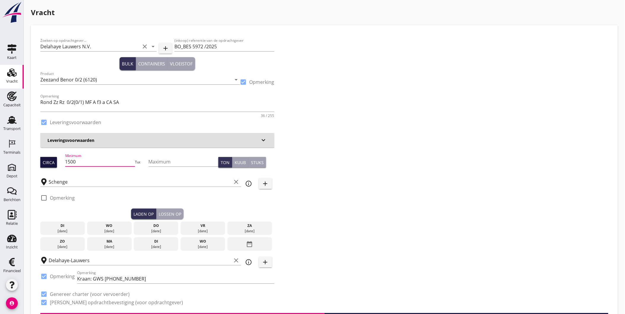
drag, startPoint x: 112, startPoint y: 165, endPoint x: 54, endPoint y: 161, distance: 58.2
click at [54, 162] on div "Circa Minimum 1500 Tot Maximum Ton Kuub Stuks" at bounding box center [157, 162] width 234 height 20
type input "1450"
click at [112, 228] on div "wo" at bounding box center [110, 225] width 42 height 5
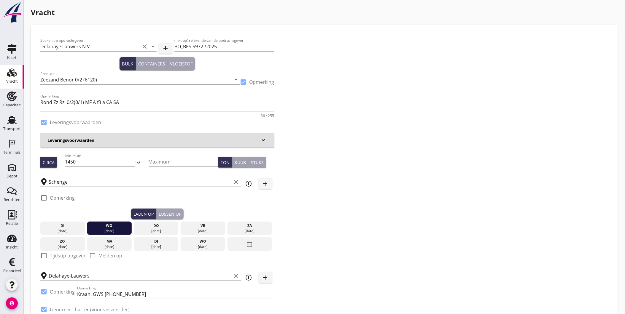
click at [170, 214] on div "Lossen op" at bounding box center [170, 214] width 23 height 6
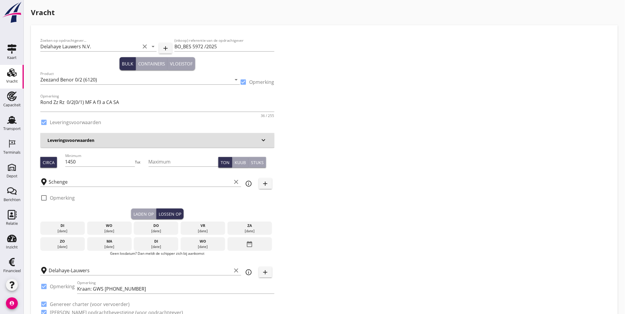
click at [158, 226] on div "do" at bounding box center [156, 225] width 42 height 5
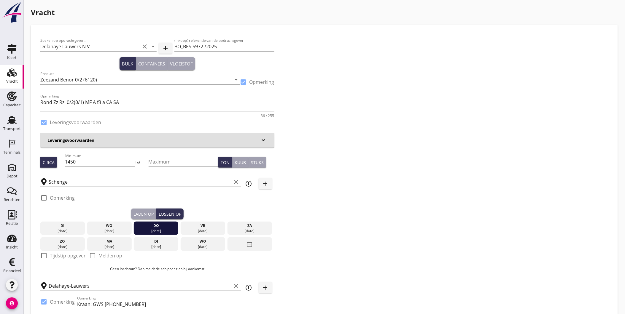
click at [301, 253] on div "Zoeken op opdrachtgever... Delahaye Lauwers N.V. clear arrow_drop_down add (ink…" at bounding box center [324, 187] width 573 height 304
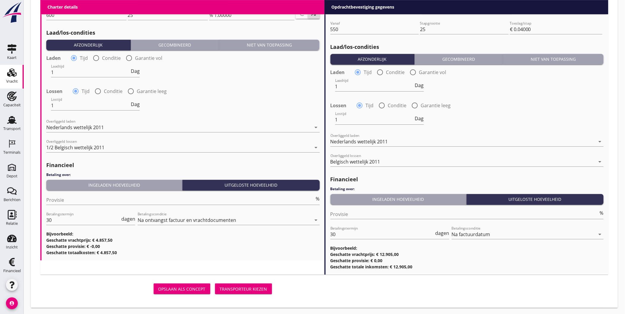
scroll to position [675, 0]
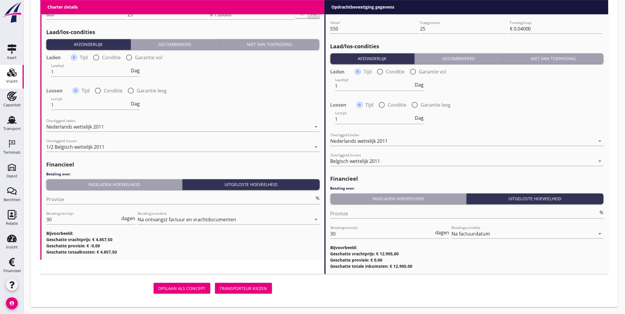
click at [245, 287] on div "Transporteur kiezen" at bounding box center [243, 289] width 47 height 6
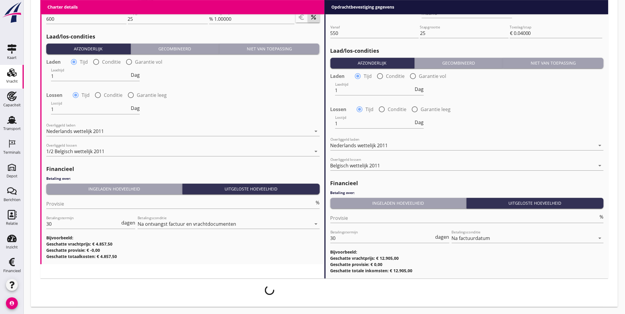
scroll to position [670, 0]
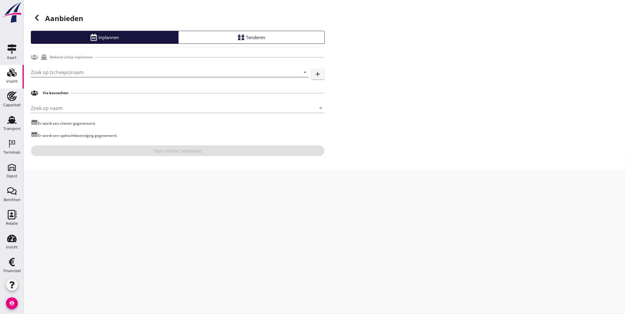
click at [75, 73] on input "Zoek op (scheeps)naam" at bounding box center [161, 72] width 261 height 9
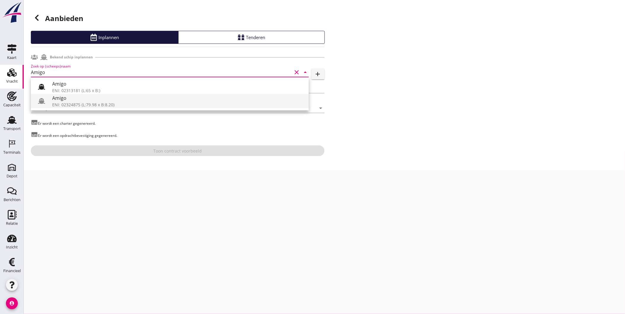
click at [95, 101] on div "Amigo" at bounding box center [178, 98] width 252 height 7
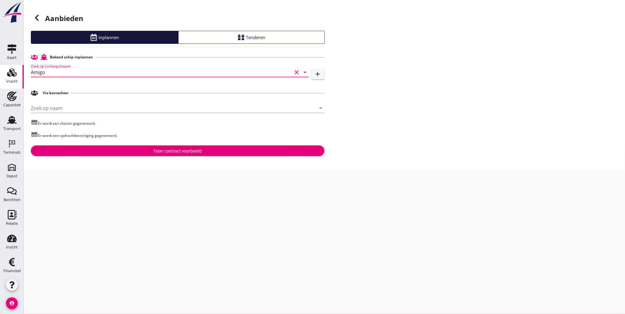
type input "Amigo"
click at [147, 150] on div "Toon contract voorbeeld" at bounding box center [178, 151] width 284 height 6
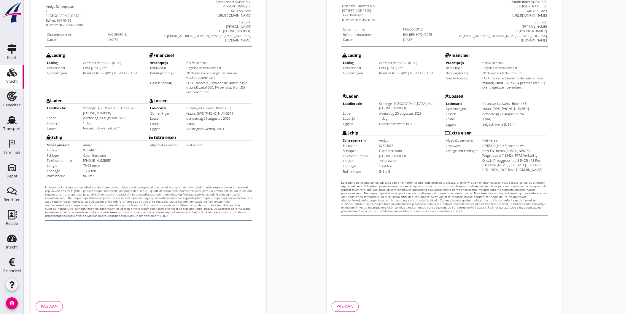
scroll to position [125, 0]
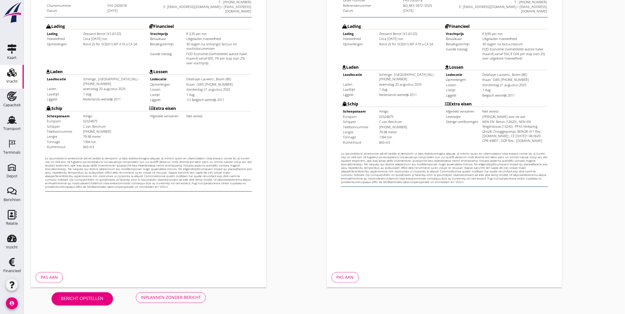
click at [163, 298] on div "Inplannen zonder bericht" at bounding box center [171, 298] width 60 height 6
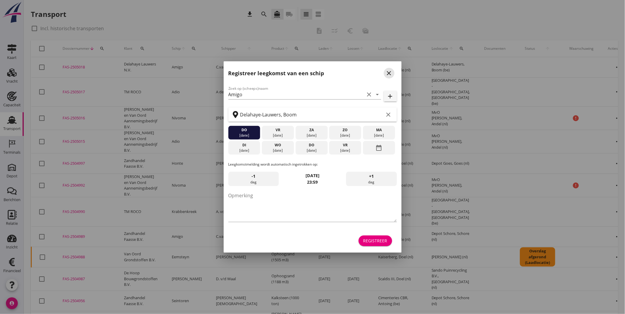
click at [394, 75] on div "close" at bounding box center [389, 73] width 11 height 7
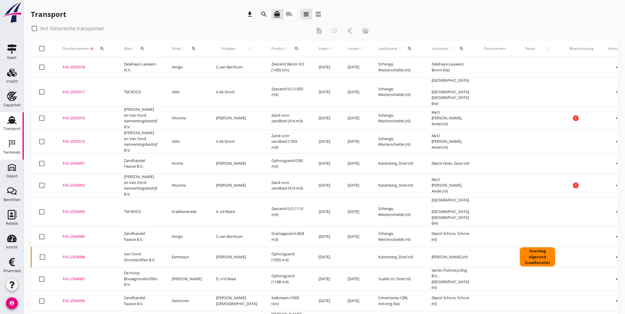
click at [3, 152] on div "Terminals" at bounding box center [11, 153] width 17 height 4
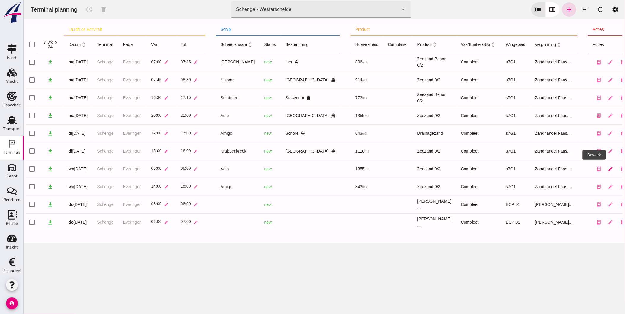
click at [608, 167] on icon "edit" at bounding box center [610, 168] width 5 height 5
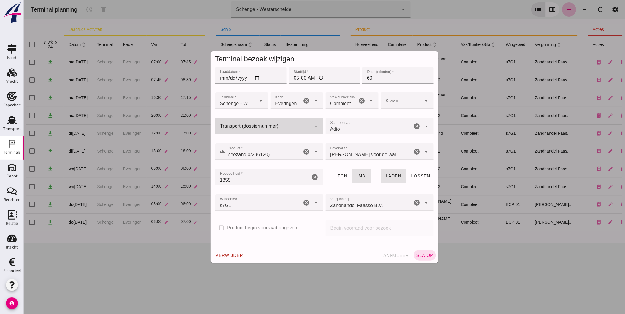
click input "Transport (dossiernummer)"
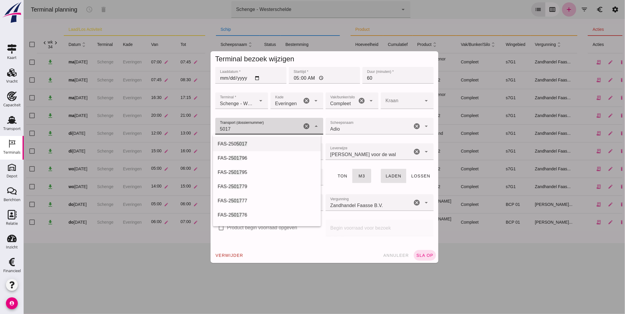
click at [250, 141] on div "FAS-250 5017" at bounding box center [266, 144] width 98 height 7
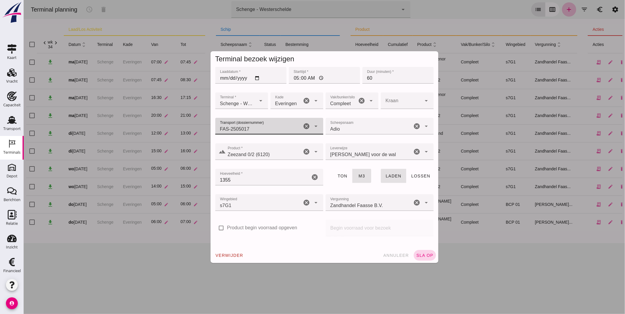
type input "FAS-2505017"
click span "sla op"
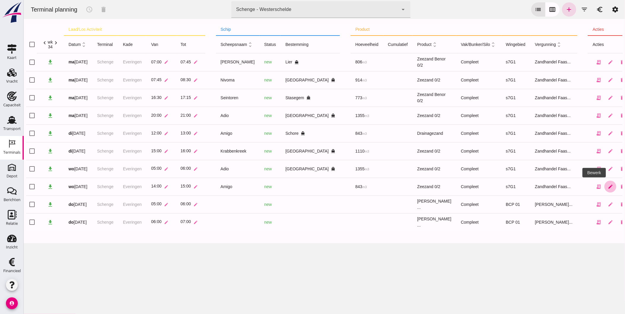
click at [608, 185] on icon "edit" at bounding box center [610, 186] width 5 height 5
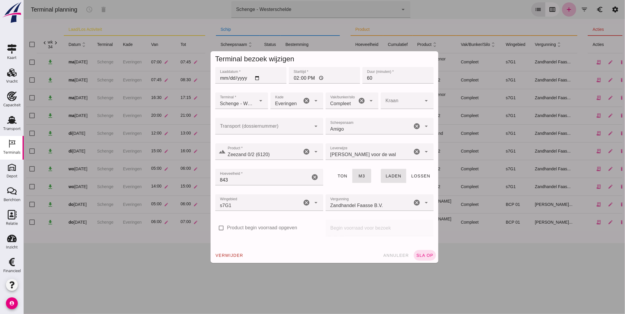
click div
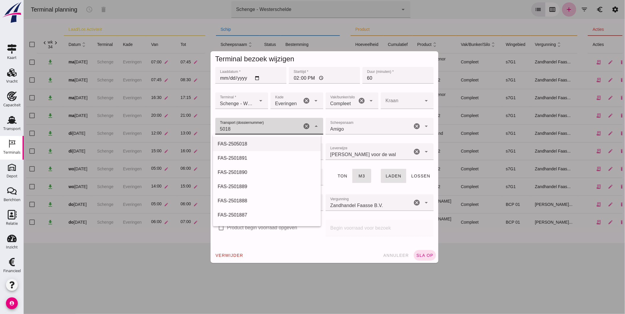
click at [247, 141] on div "FAS-2505018" at bounding box center [266, 144] width 98 height 7
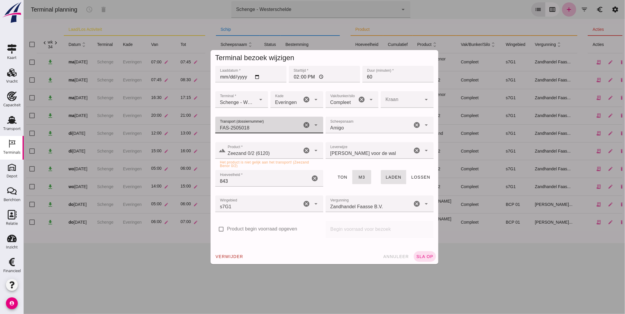
click icon "cancel"
type input "FAS-2505018"
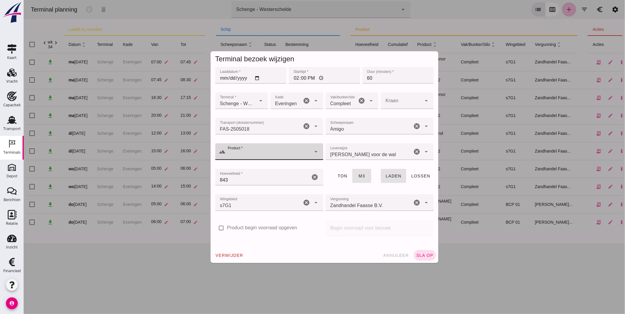
click div
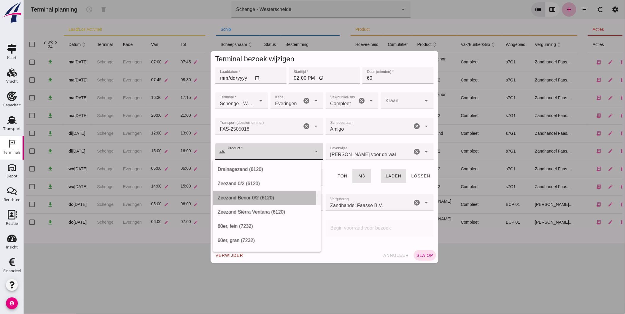
click at [282, 195] on div "Zeezand Benor 0/2 (6120)" at bounding box center [266, 198] width 98 height 7
type input "Zeezand Benor 0/2 (6120)"
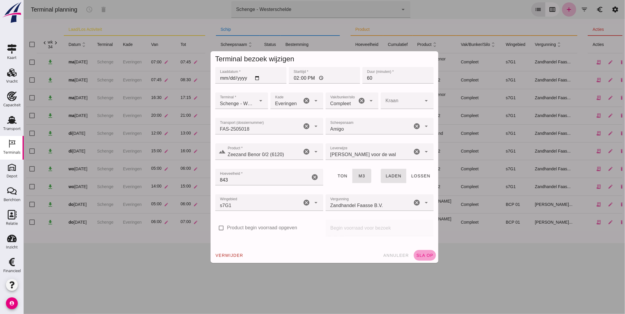
click span "sla op"
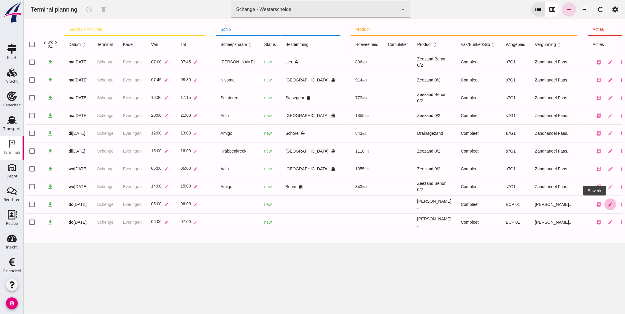
click at [608, 204] on icon "edit" at bounding box center [610, 204] width 5 height 5
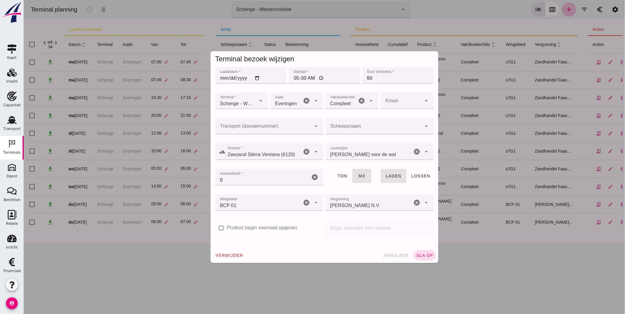
click div
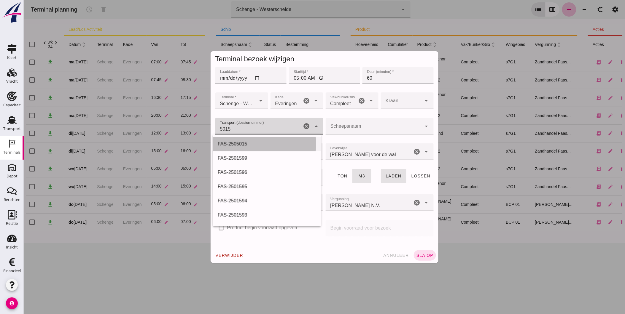
click at [257, 142] on div "FAS-2505015" at bounding box center [266, 144] width 98 height 7
type input "FAS-2505015"
type input "1355"
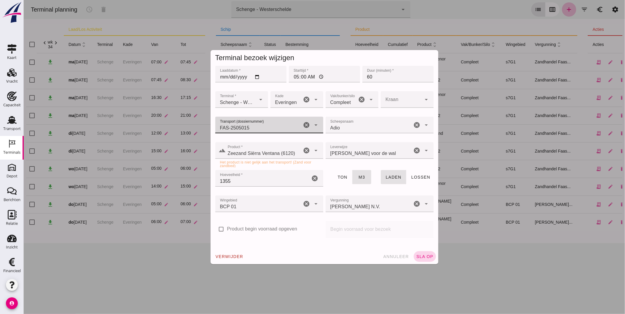
type input "FAS-2505015"
click span "sla op"
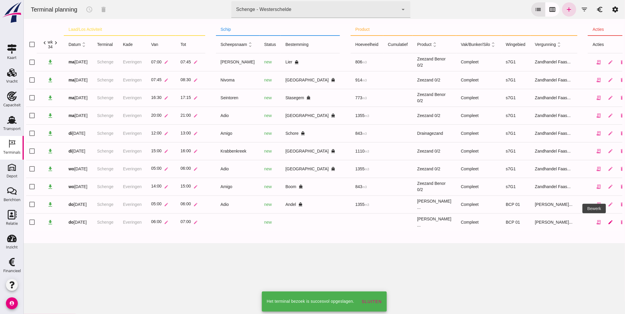
click at [608, 225] on icon "edit" at bounding box center [610, 222] width 5 height 5
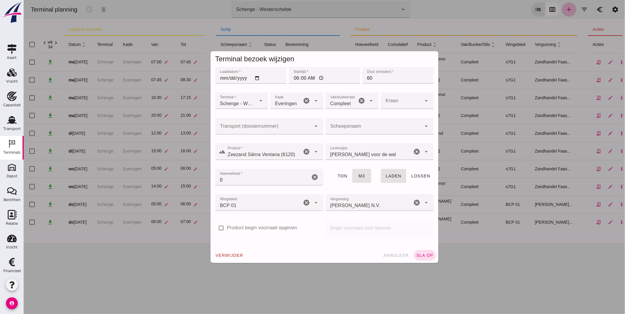
click input "Transport (dossiernummer)"
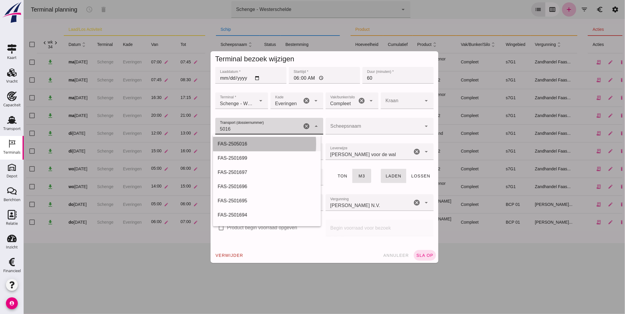
click at [249, 142] on div "FAS-2505016" at bounding box center [266, 144] width 98 height 7
type input "FAS-2505016"
type input "914"
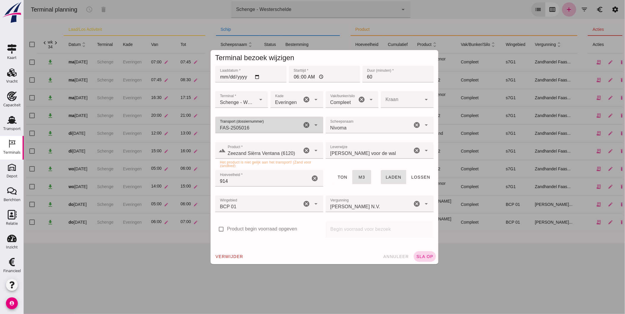
type input "FAS-2505016"
click span "sla op"
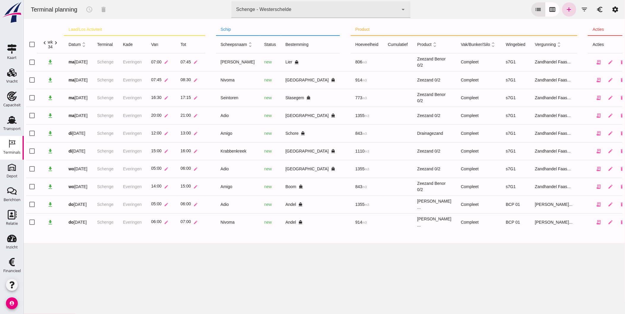
click div "Schenge - Westerschelde 9c876888-926f-4f5f-969d-c779b766b815"
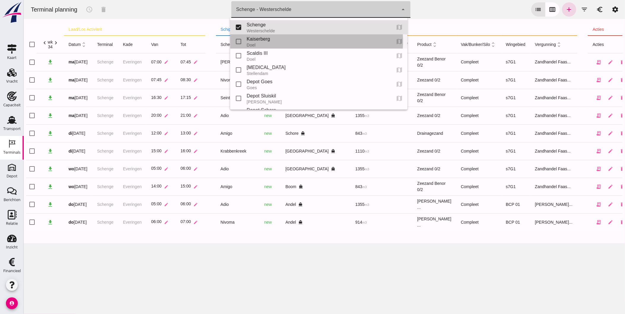
click at [284, 43] on div "Doel" at bounding box center [317, 45] width 140 height 5
type input "7f603609-51ae-4e75-986b-c9057e559465"
checkbox input "false"
checkbox input "true"
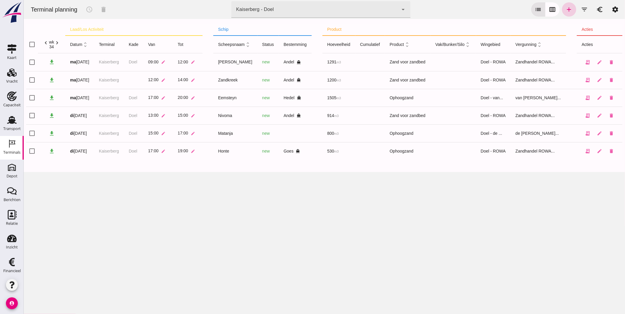
click at [565, 11] on icon "add" at bounding box center [568, 9] width 7 height 7
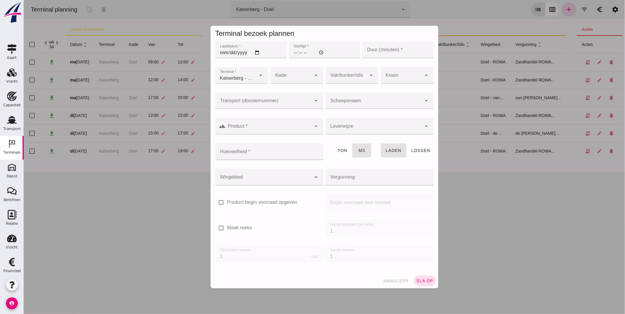
type input "Zandhandel Faasse B.V."
click input "Laaddatum *"
type input "[DATE]"
click input "Starttijd *"
type input "07:00"
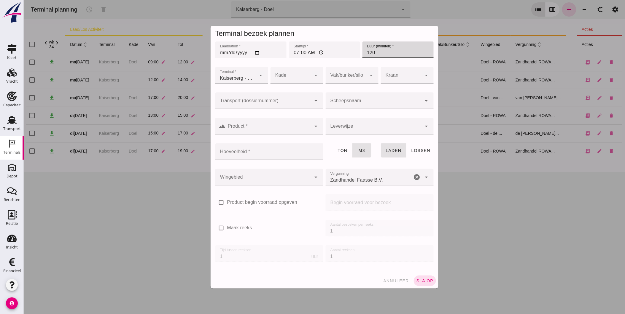
type input "120"
click icon "arrow_drop_down"
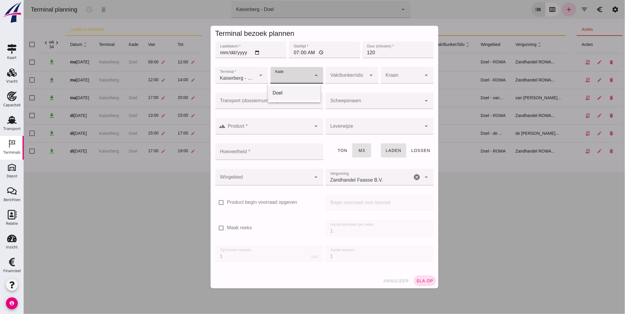
click at [298, 91] on div "Doel" at bounding box center [293, 93] width 43 height 7
type input "11"
click input "Scheepsnaam"
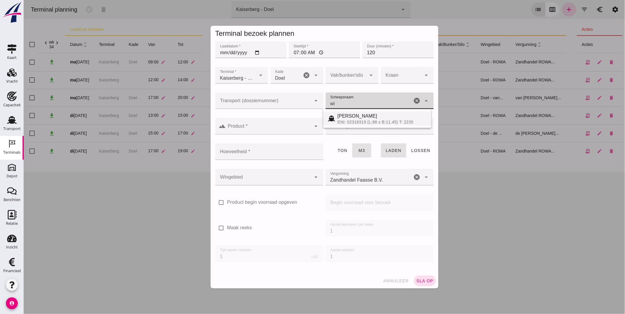
click at [350, 114] on div "[PERSON_NAME]" at bounding box center [381, 116] width 89 height 7
type input "[PERSON_NAME]"
type input "1291"
type input "[PERSON_NAME]"
click div
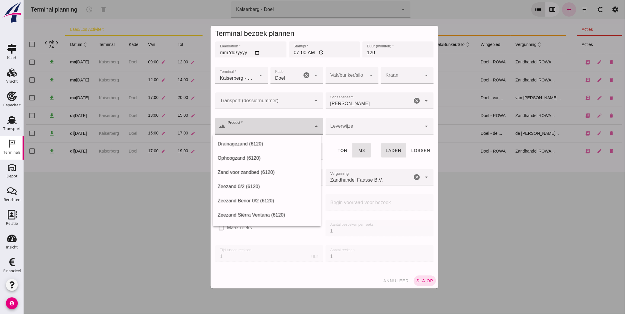
click at [261, 171] on div "Zand voor zandbed (6120)" at bounding box center [266, 172] width 98 height 7
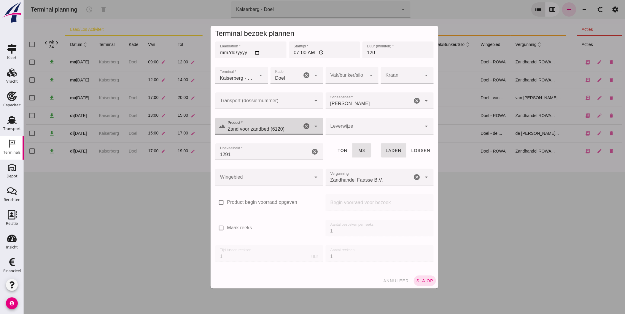
type input "Zand voor zandbed (6120)"
click div
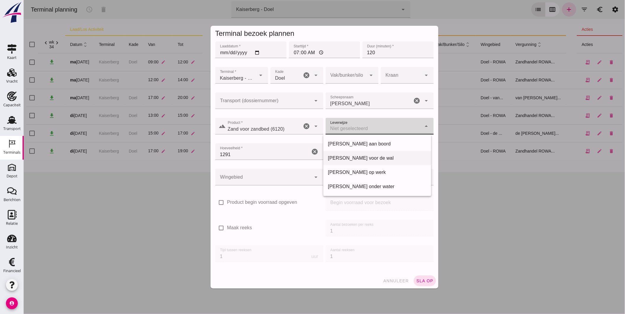
click at [360, 158] on div "[PERSON_NAME] voor de wal" at bounding box center [377, 158] width 98 height 7
type input "franco_on_shore"
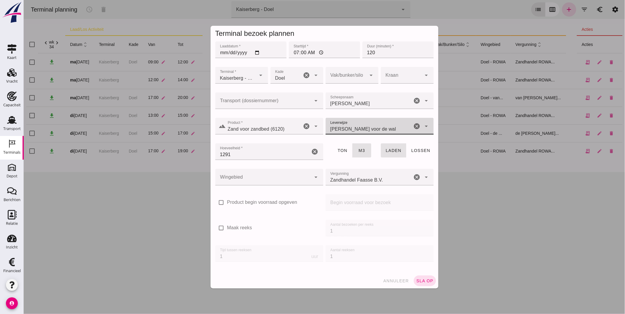
click div
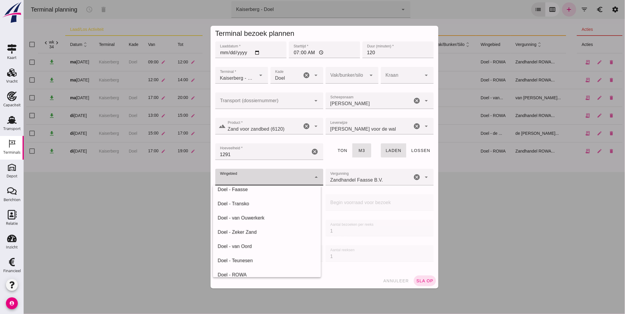
scroll to position [84, 0]
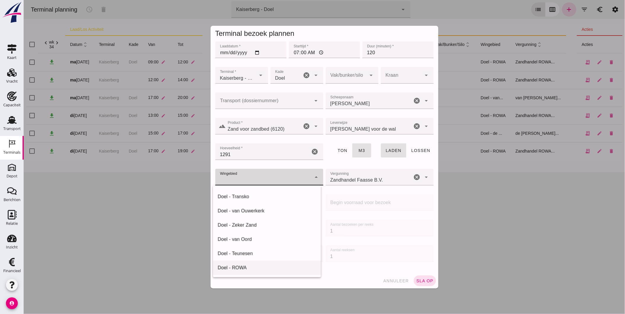
click at [299, 269] on div "Doel - ROWA" at bounding box center [266, 268] width 98 height 7
type input "384"
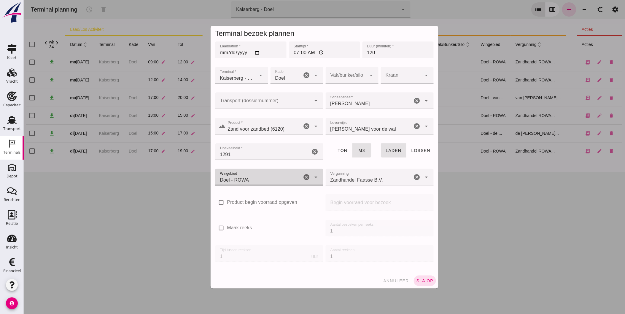
click icon "cancel"
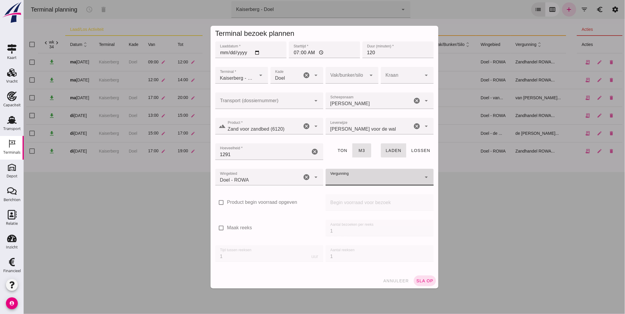
click icon "arrow_drop_down"
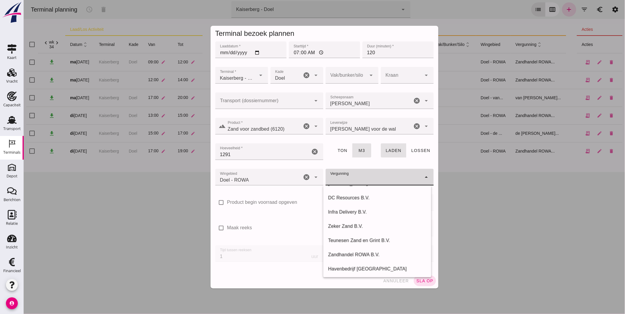
scroll to position [126, 0]
click at [397, 253] on div "Zandhandel ROWA B.V." at bounding box center [377, 254] width 98 height 7
type input "Zandhandel ROWA B.V."
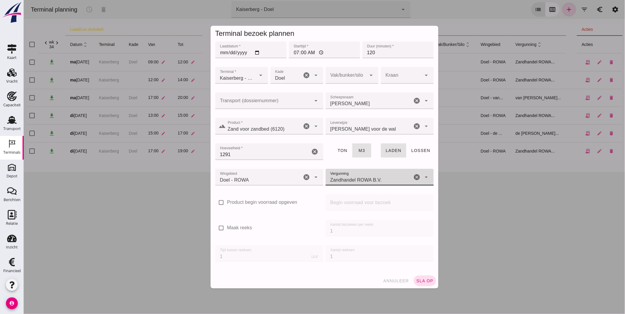
click at [237, 229] on label "Maak reeks" at bounding box center [239, 228] width 25 height 7
click input "Maak reeks"
checkbox input "true"
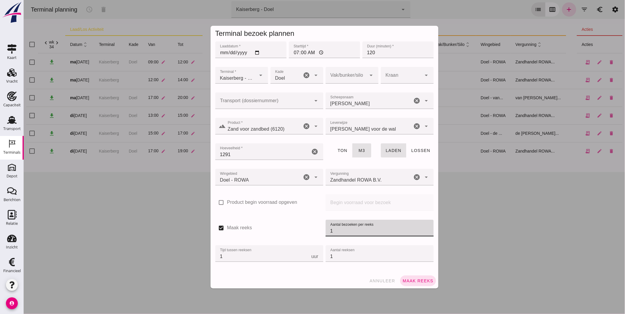
drag, startPoint x: 344, startPoint y: 232, endPoint x: 346, endPoint y: 238, distance: 6.7
click at [308, 229] on div "check_box Maak reeks Aantal bezoeken per reeks Aantal bezoeken per reeks 1 Tijd…" at bounding box center [324, 244] width 221 height 51
type input "2"
click span "Maak reeks"
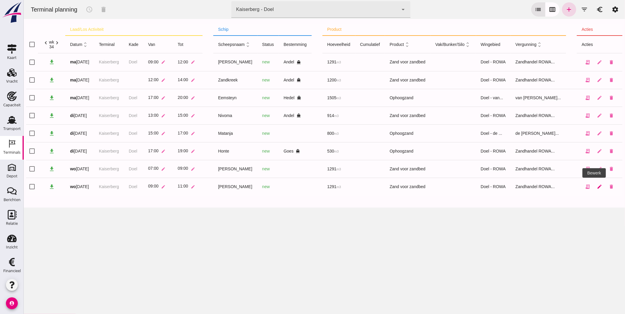
click at [597, 184] on icon "edit" at bounding box center [599, 186] width 5 height 5
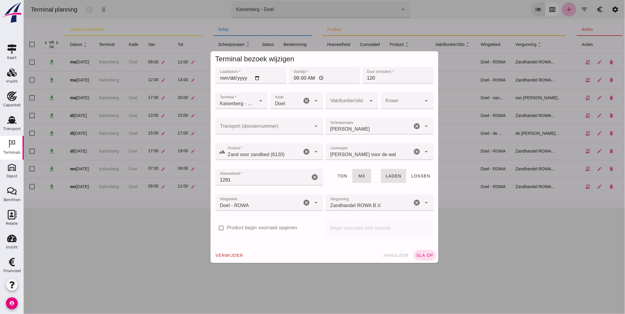
click input "Scheepsnaam"
type input "[PERSON_NAME]"
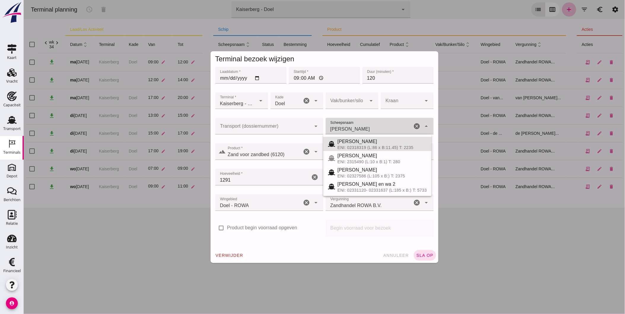
click icon "cancel"
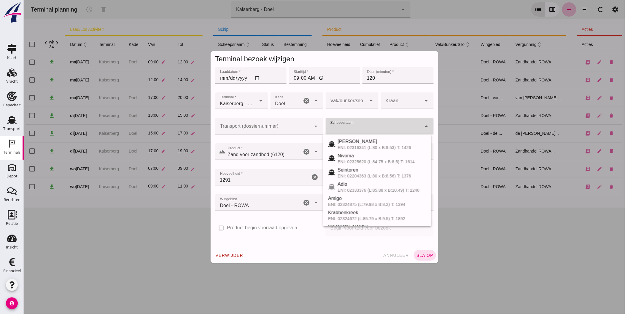
click input "1291"
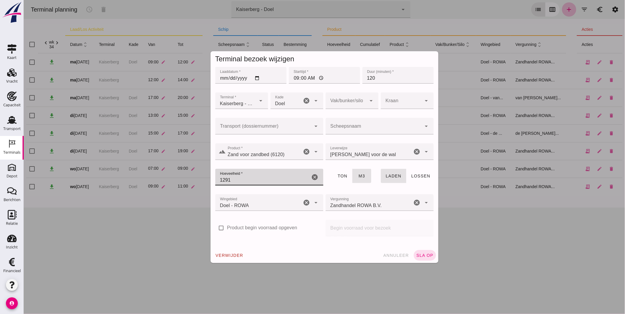
click icon "cancel"
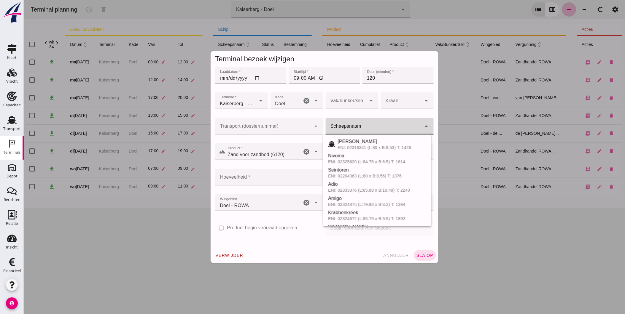
click input "Scheepsnaam"
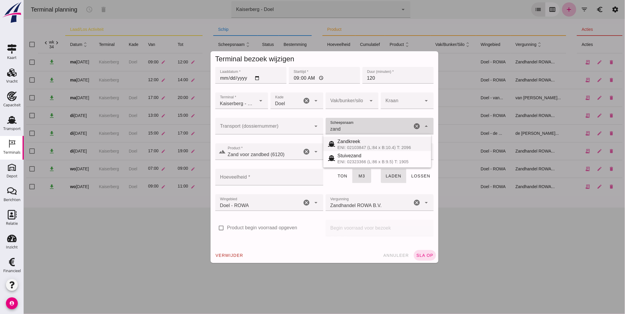
click at [364, 141] on div "Zandkreek" at bounding box center [381, 141] width 89 height 7
type input "Zandkreek"
type input "1200"
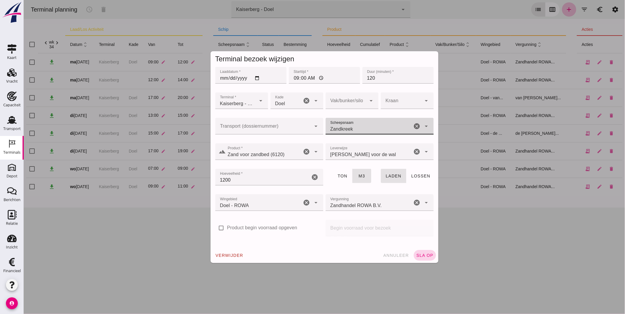
type input "Zandkreek"
click span "sla op"
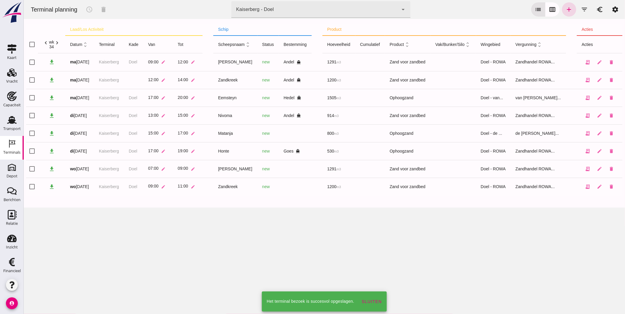
click at [498, 245] on div "Terminal planning schedule delete terminal Kaiserberg - Doel 7f603609-51ae-4e75…" at bounding box center [323, 157] width 601 height 314
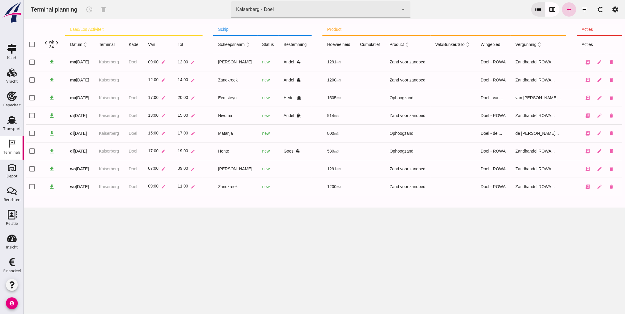
click at [566, 9] on icon "add" at bounding box center [568, 9] width 7 height 7
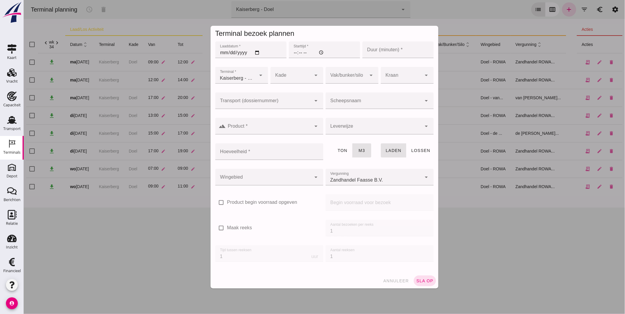
type input "Zandhandel Faasse B.V."
click input "Laaddatum *"
type input "[DATE]"
click input "Starttijd *"
type input "13:00"
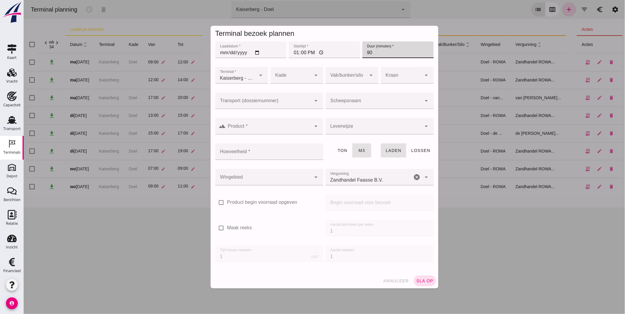
type input "90"
click div
click div "Doel"
type input "11"
click div
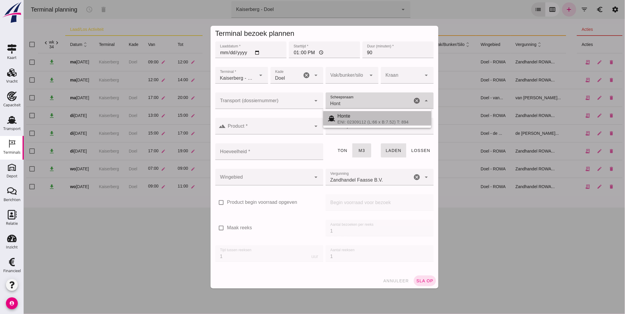
click at [354, 113] on div "Honte" at bounding box center [381, 116] width 89 height 7
type input "Honte"
type input "560"
type input "Honte"
click div
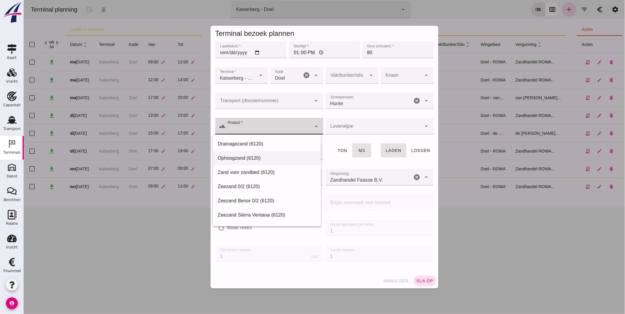
click at [276, 160] on div "Ophoogzand (6120)" at bounding box center [266, 158] width 98 height 7
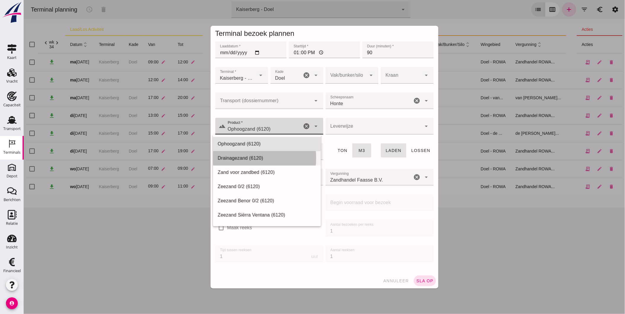
type input "Ophoogzand (6120)"
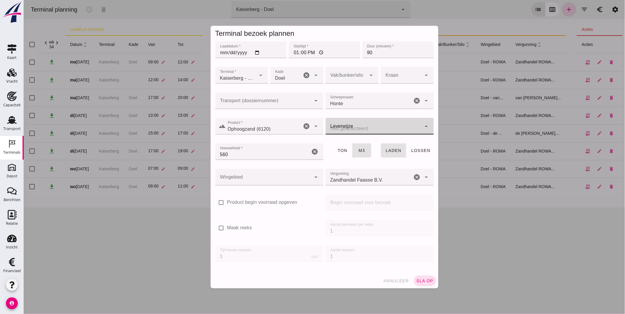
click div
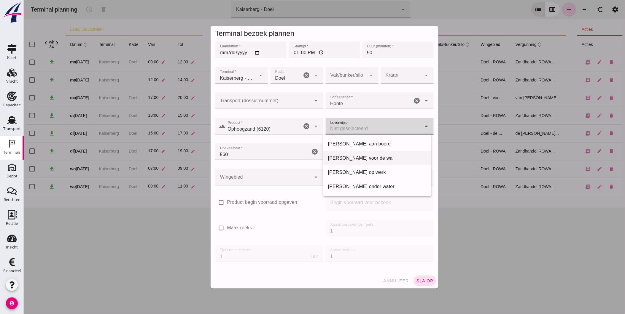
click at [376, 156] on div "[PERSON_NAME] voor de wal" at bounding box center [377, 158] width 98 height 7
type input "franco_on_shore"
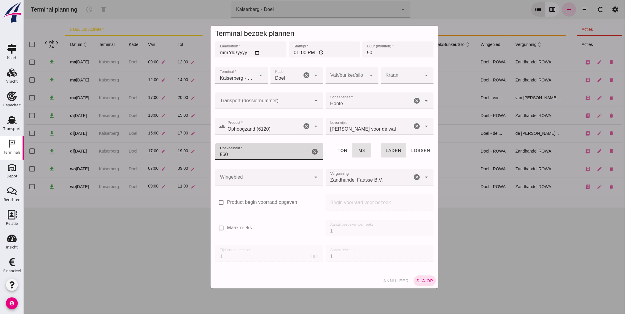
click input "560"
type input "530"
click div
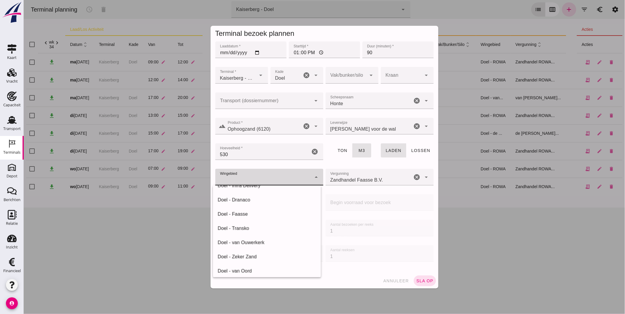
scroll to position [84, 0]
click at [293, 271] on div "Doel - ROWA" at bounding box center [266, 268] width 98 height 7
type input "384"
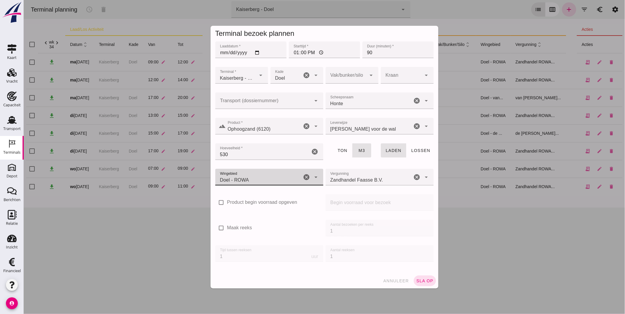
click icon "cancel"
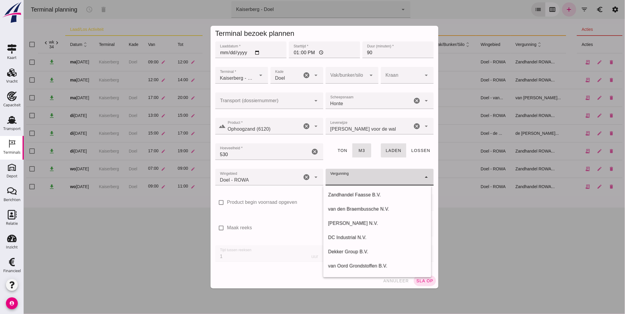
click icon "arrow_drop_down"
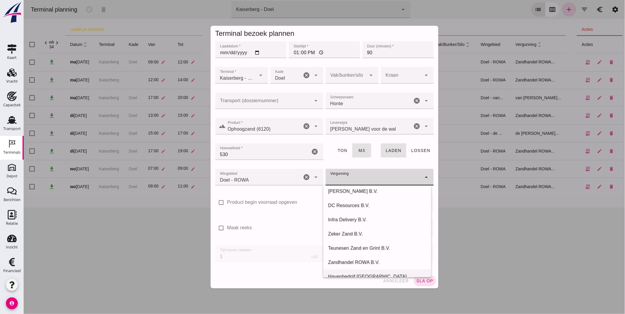
scroll to position [116, 0]
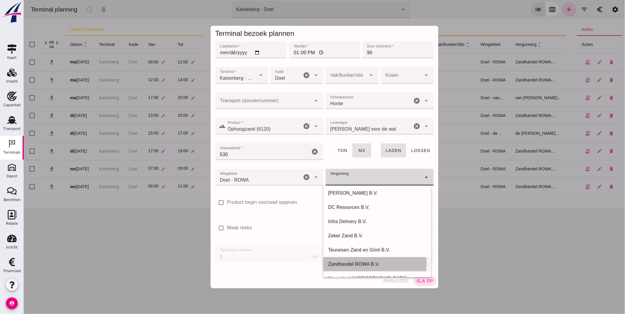
click at [388, 264] on div "Zandhandel ROWA B.V." at bounding box center [377, 264] width 98 height 7
type input "Zandhandel ROWA B.V."
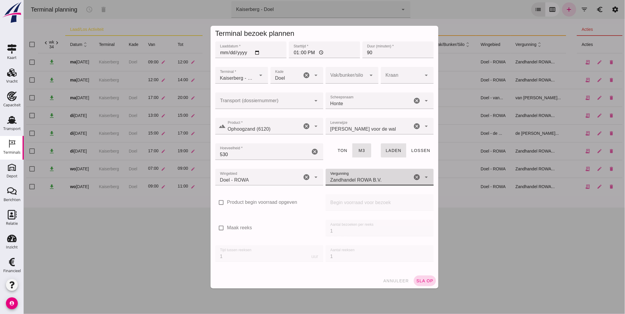
click span "sla op"
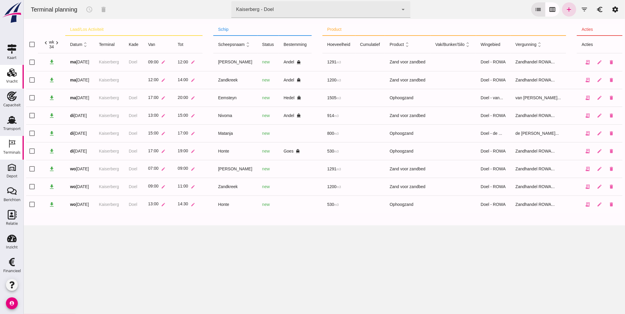
click at [10, 75] on use at bounding box center [11, 73] width 9 height 8
